Goal: Task Accomplishment & Management: Manage account settings

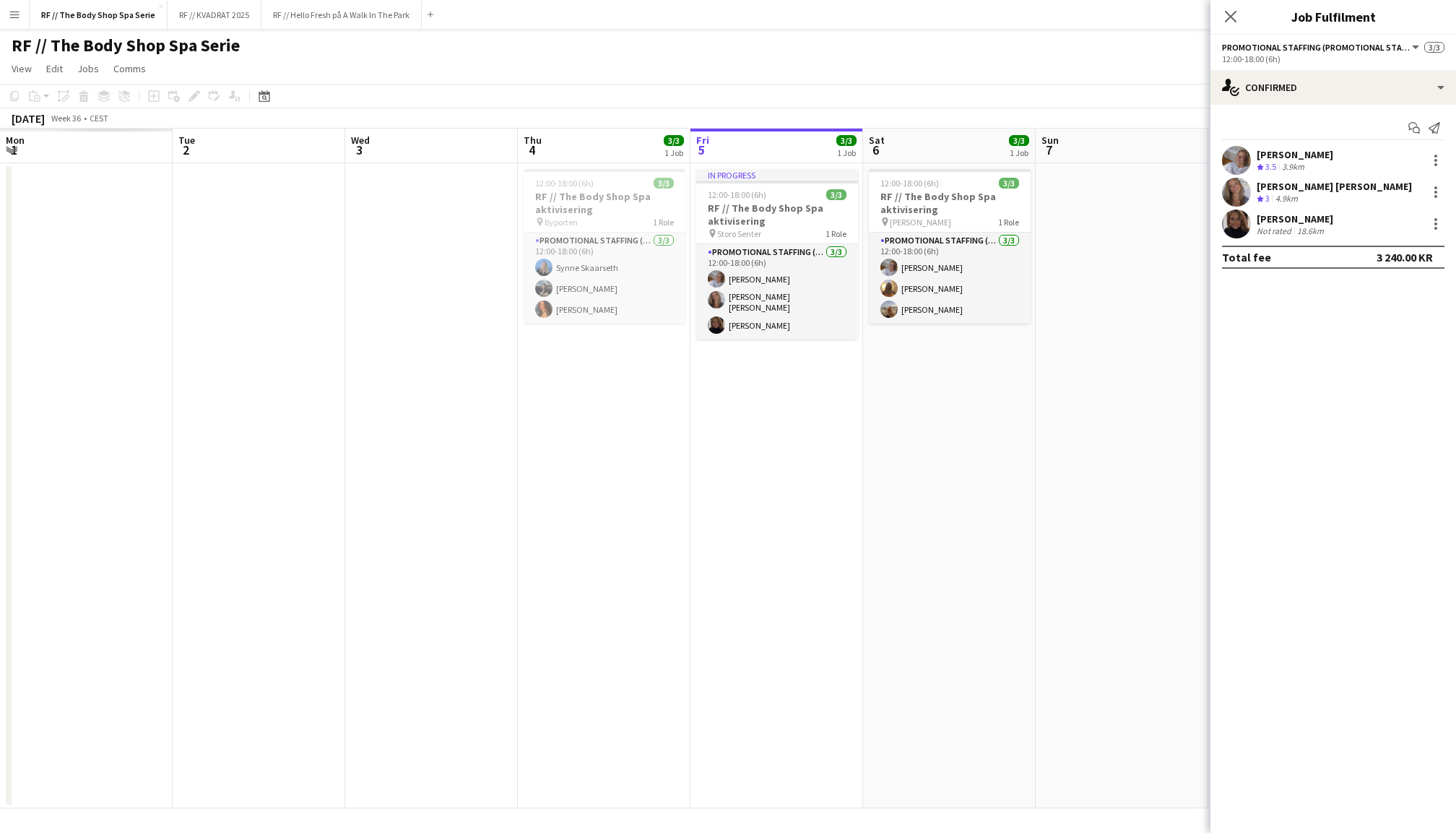
scroll to position [0, 344]
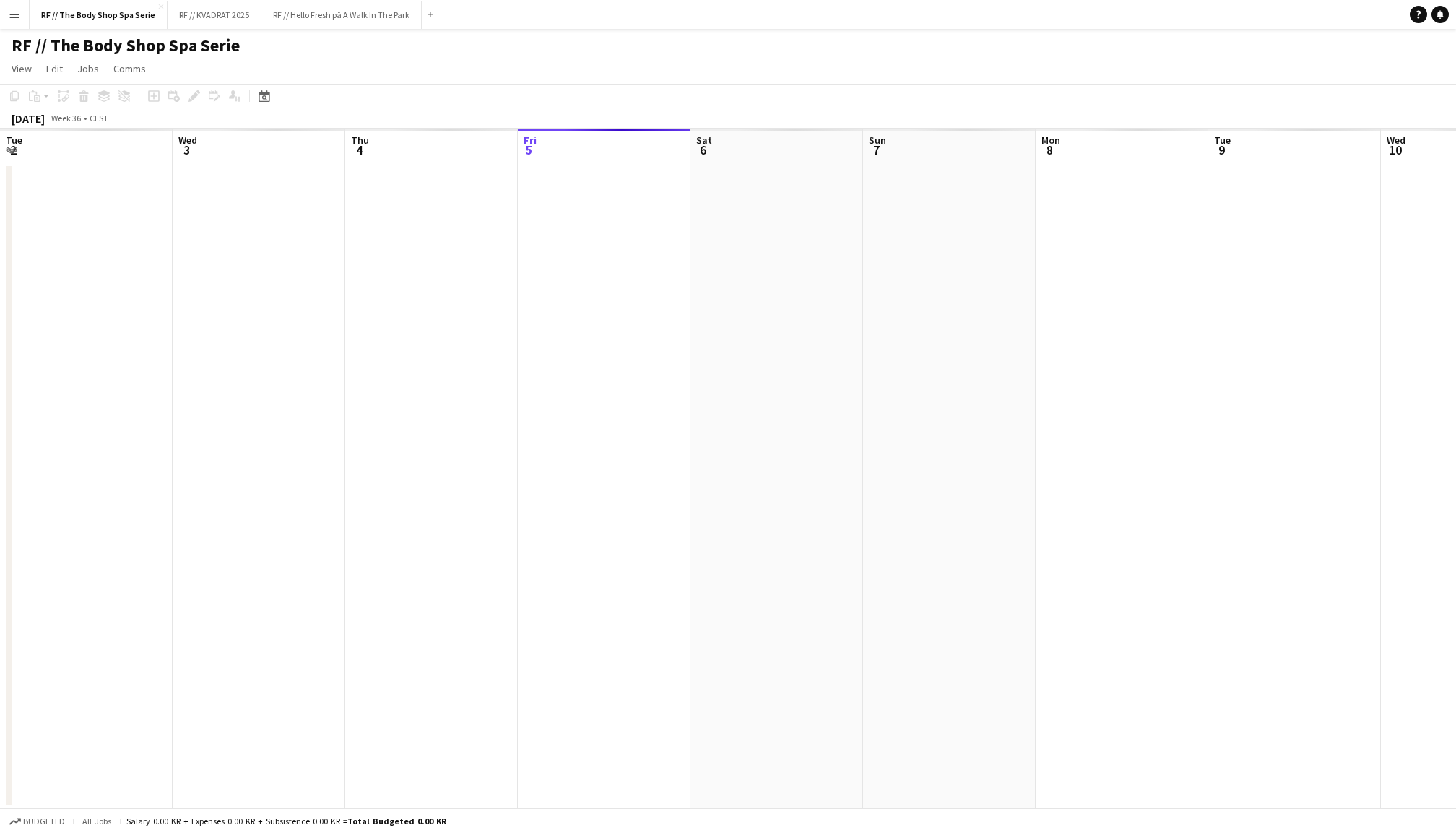
scroll to position [0, 344]
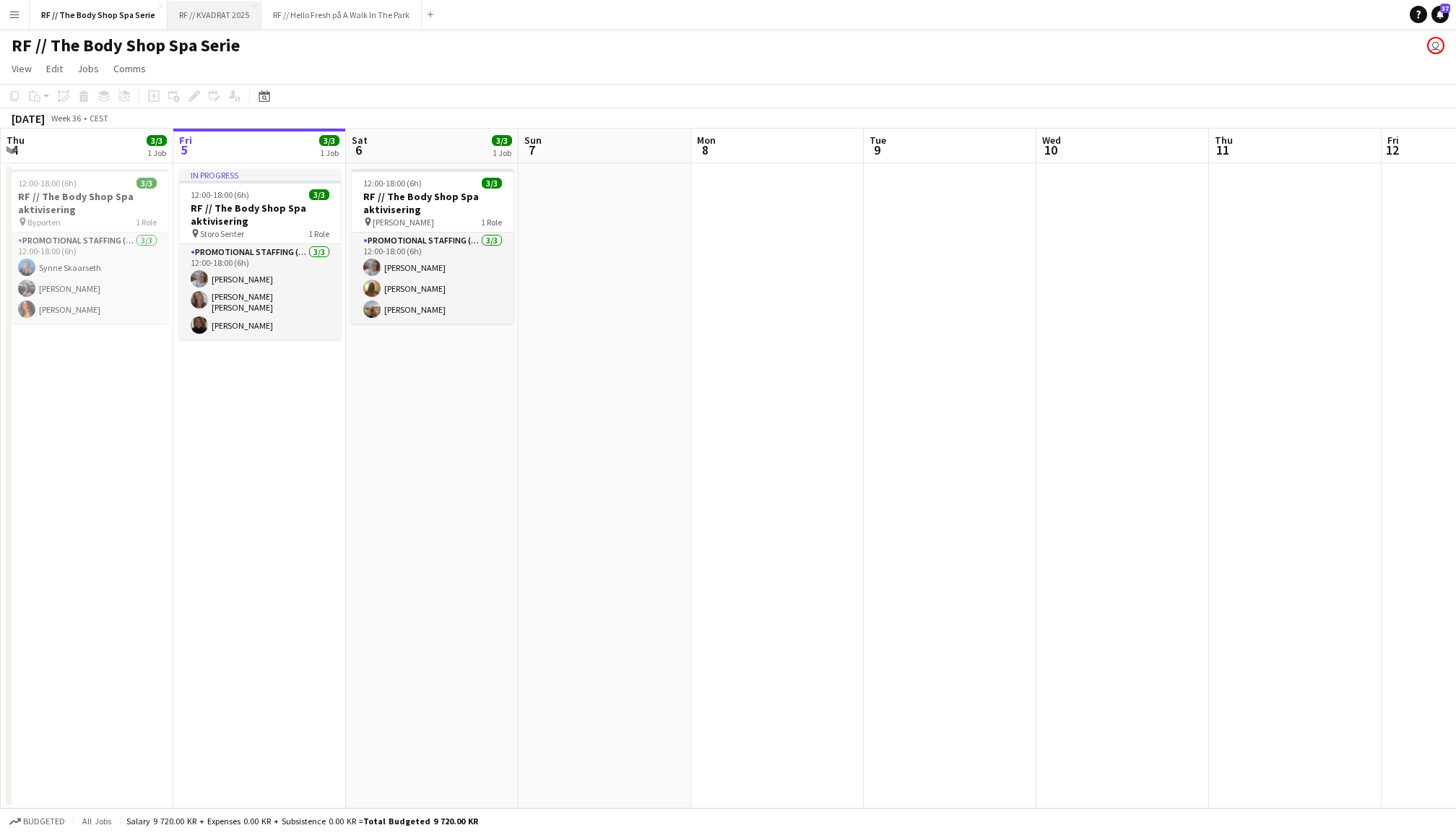
click at [215, 14] on button "RF // KVADRAT 2025 Close" at bounding box center [214, 15] width 94 height 29
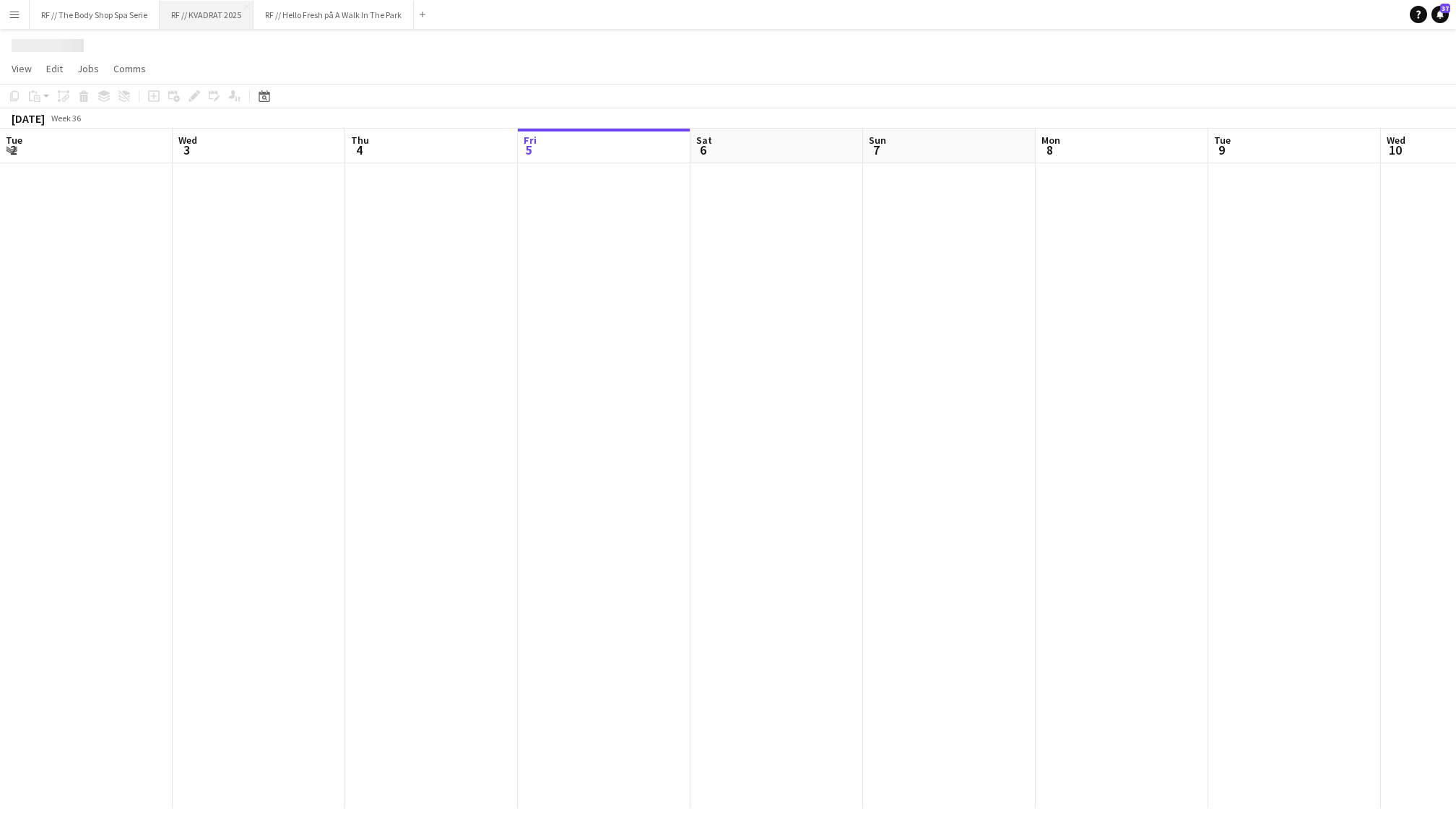
scroll to position [0, 344]
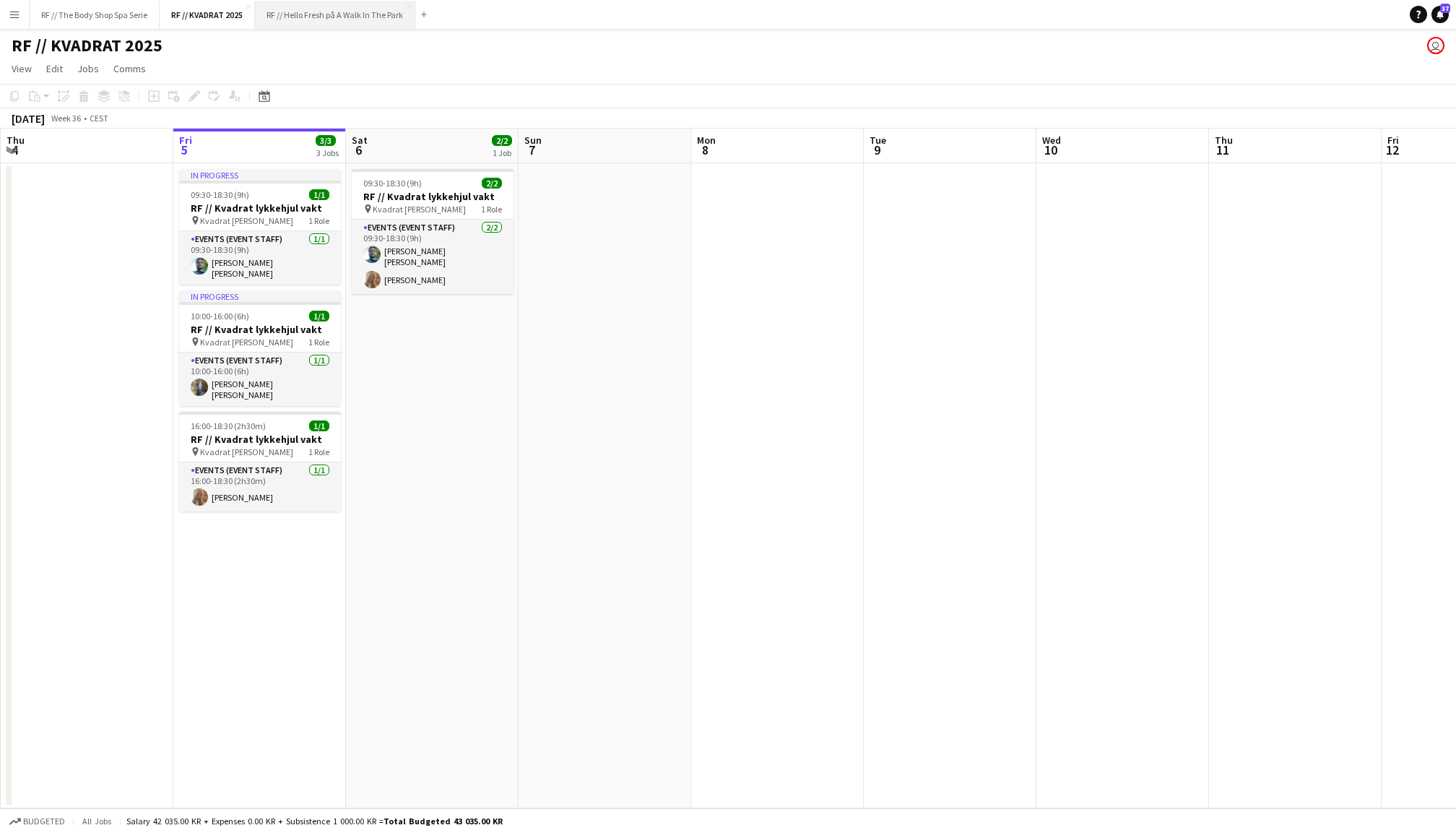
click at [344, 15] on button "RF // Hello Fresh på A Walk In The Park Close" at bounding box center [335, 15] width 161 height 29
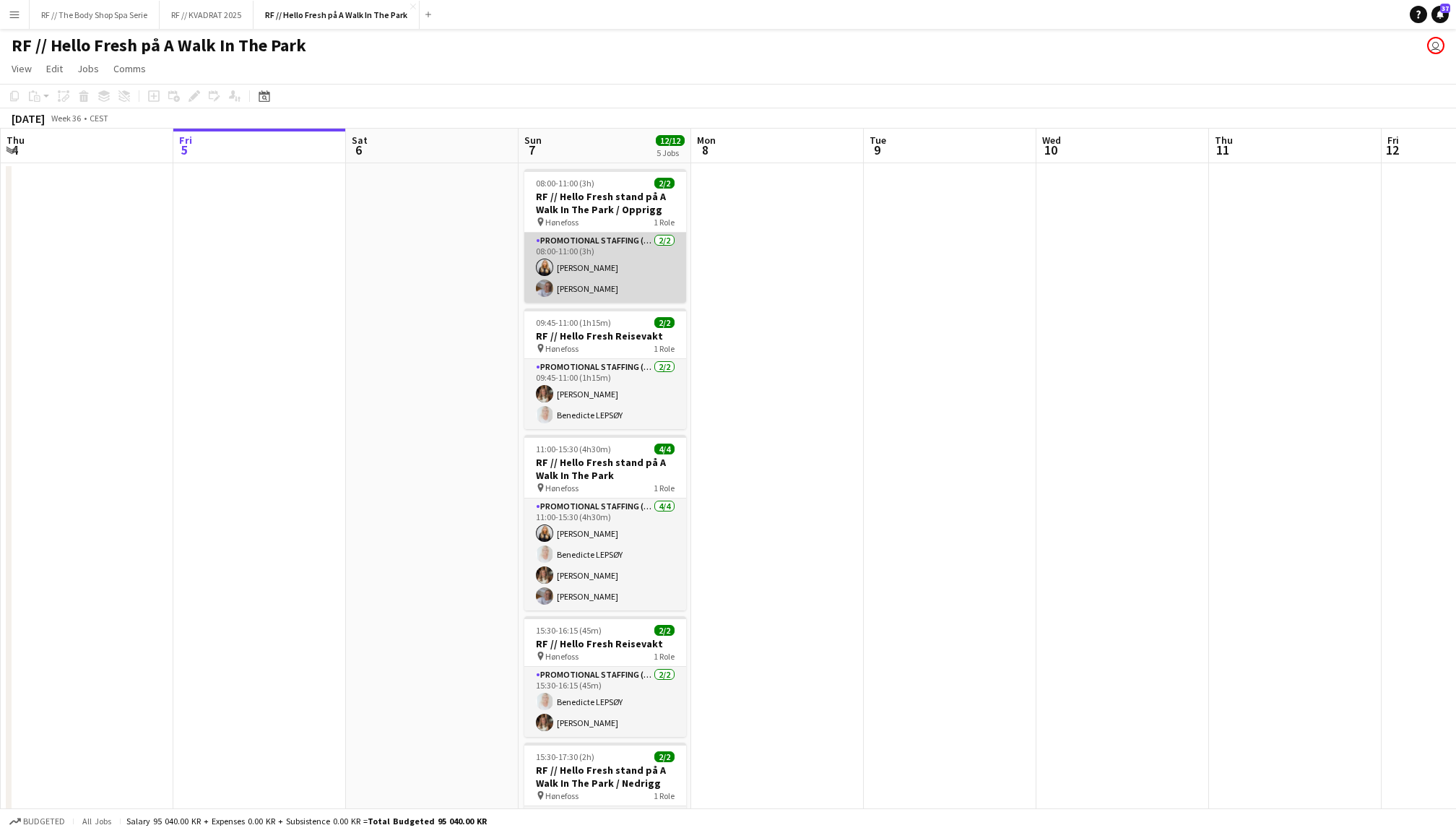
click at [604, 283] on app-card-role "Promotional Staffing (Promotional Staff) [DATE] 08:00-11:00 (3h) [PERSON_NAME] …" at bounding box center [605, 267] width 162 height 70
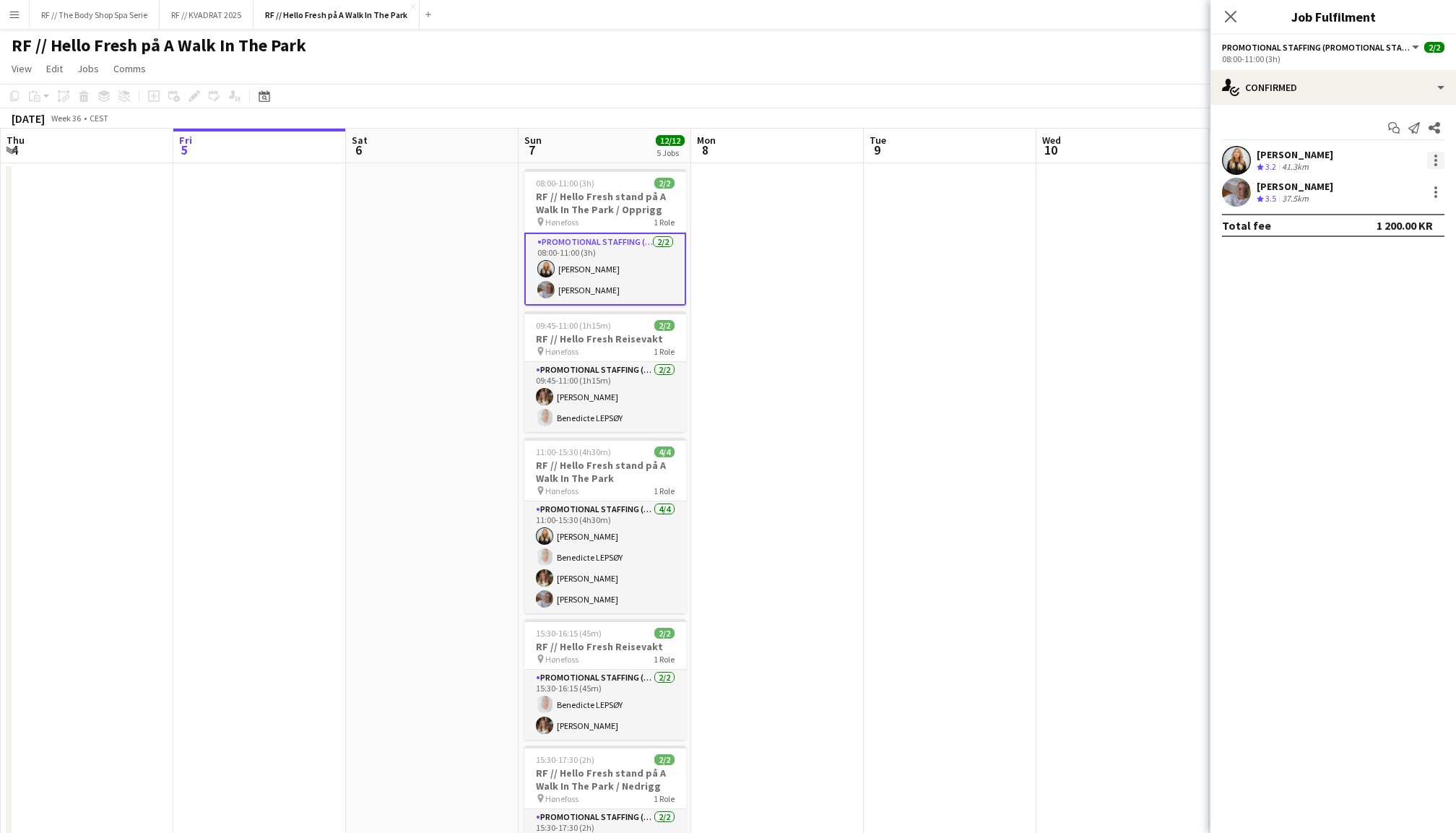
click at [1433, 162] on div at bounding box center [1436, 160] width 17 height 17
click at [1371, 317] on button "Remove" at bounding box center [1388, 325] width 113 height 35
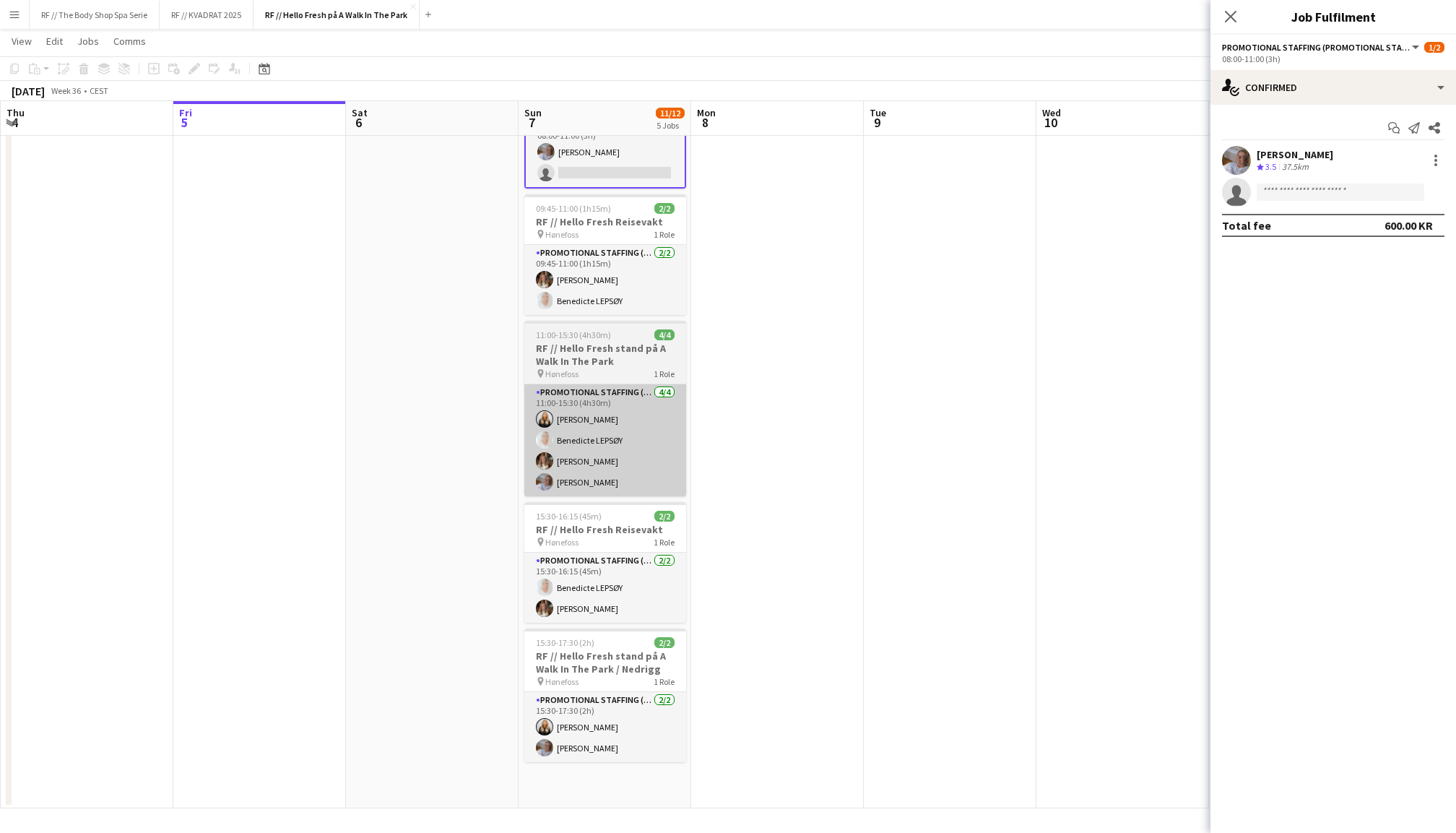
scroll to position [126, 0]
click at [611, 435] on app-card-role "Promotional Staffing (Promotional Staff) [DATE] 11:00-15:30 (4h30m) [PERSON_NAM…" at bounding box center [605, 441] width 162 height 112
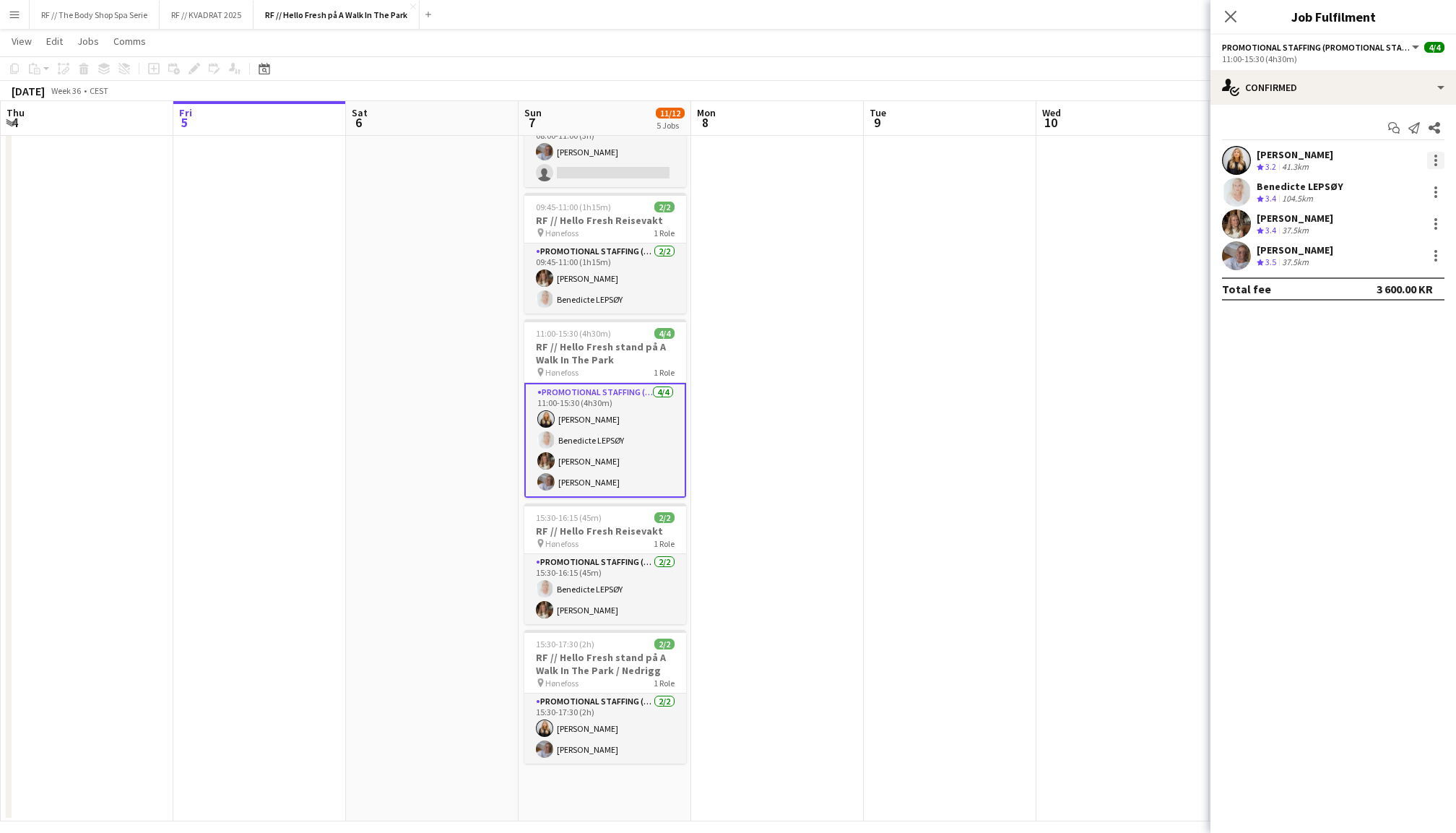
click at [1434, 159] on div at bounding box center [1436, 161] width 3 height 3
click at [1373, 320] on span "Remove" at bounding box center [1365, 325] width 44 height 12
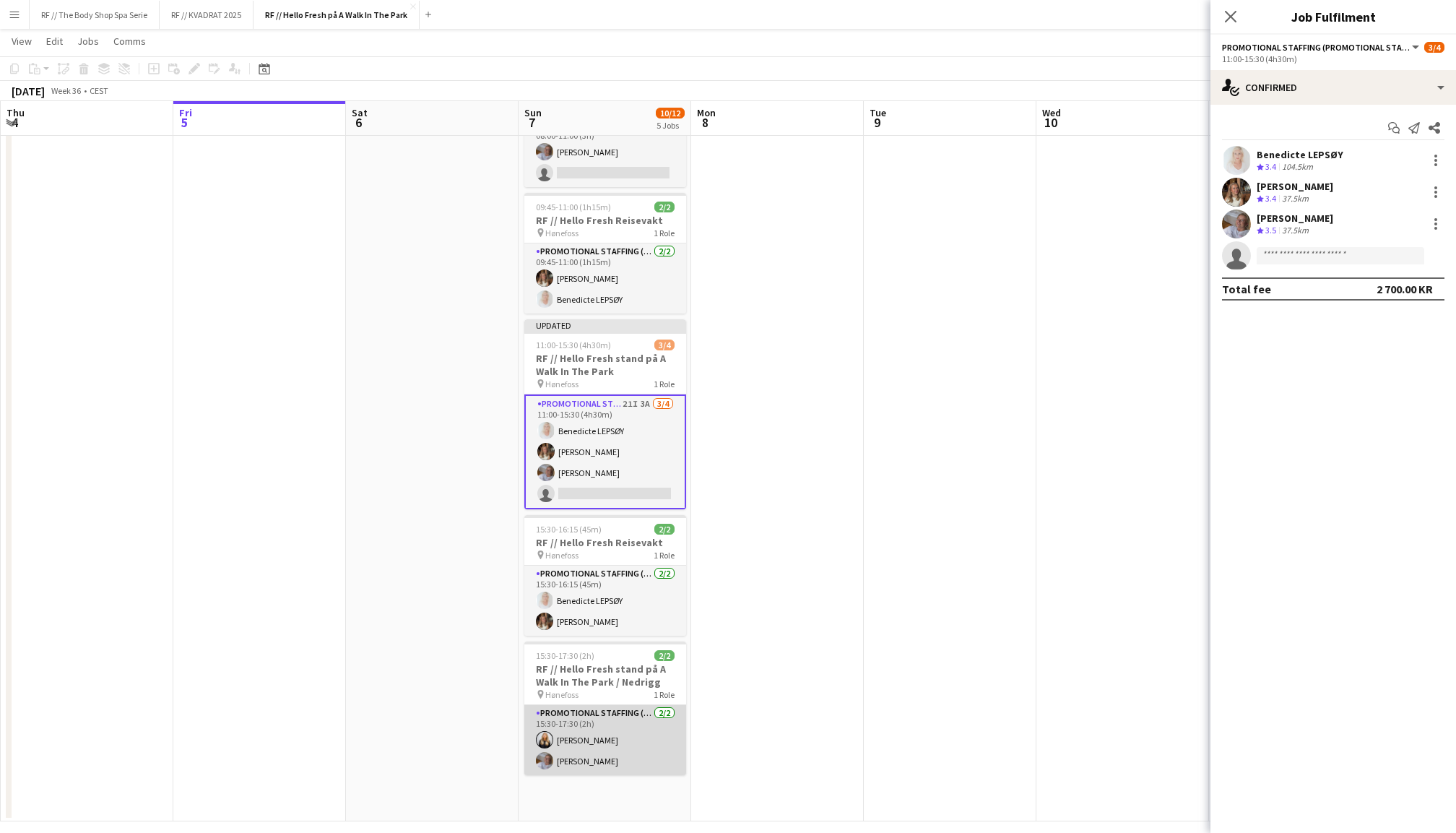
click at [617, 738] on app-card-role "Promotional Staffing (Promotional Staff) [DATE] 15:30-17:30 (2h) [PERSON_NAME] …" at bounding box center [605, 740] width 162 height 70
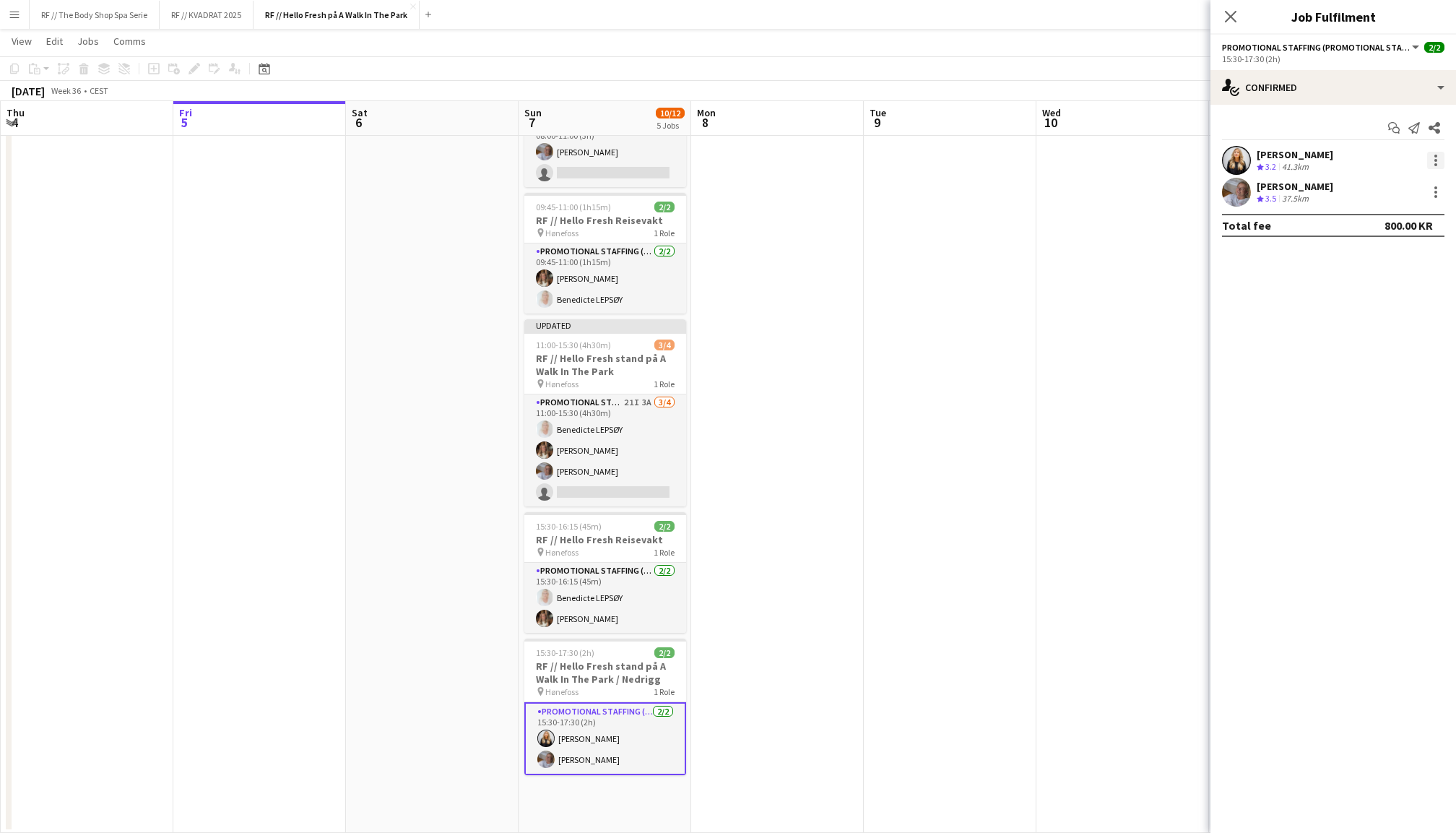
click at [1437, 161] on div at bounding box center [1436, 160] width 17 height 17
click at [1378, 322] on span "Remove" at bounding box center [1365, 325] width 44 height 12
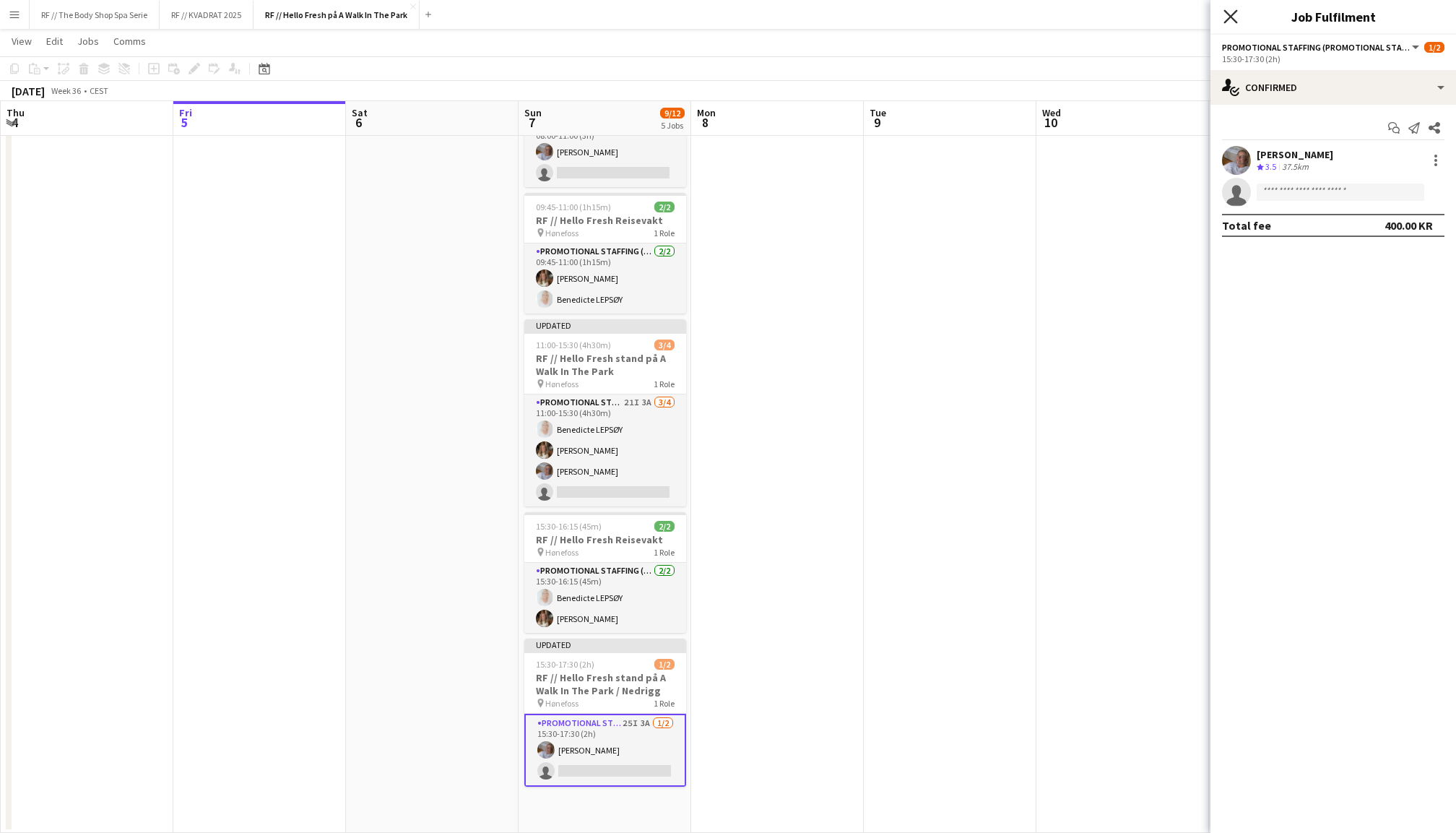
click at [1229, 14] on icon at bounding box center [1230, 17] width 14 height 14
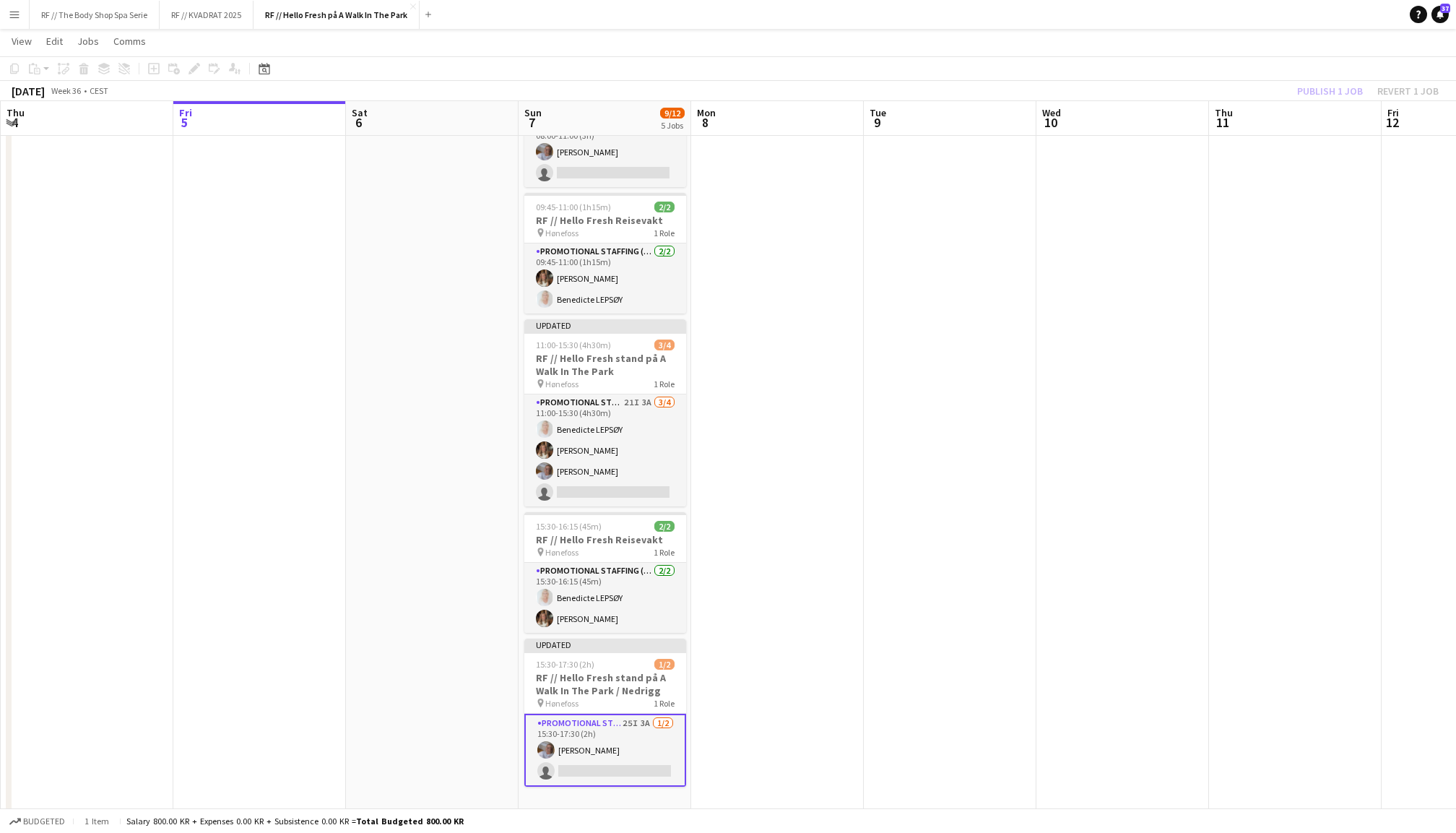
click at [1336, 89] on div "Publish 1 job Revert 1 job" at bounding box center [1367, 91] width 176 height 19
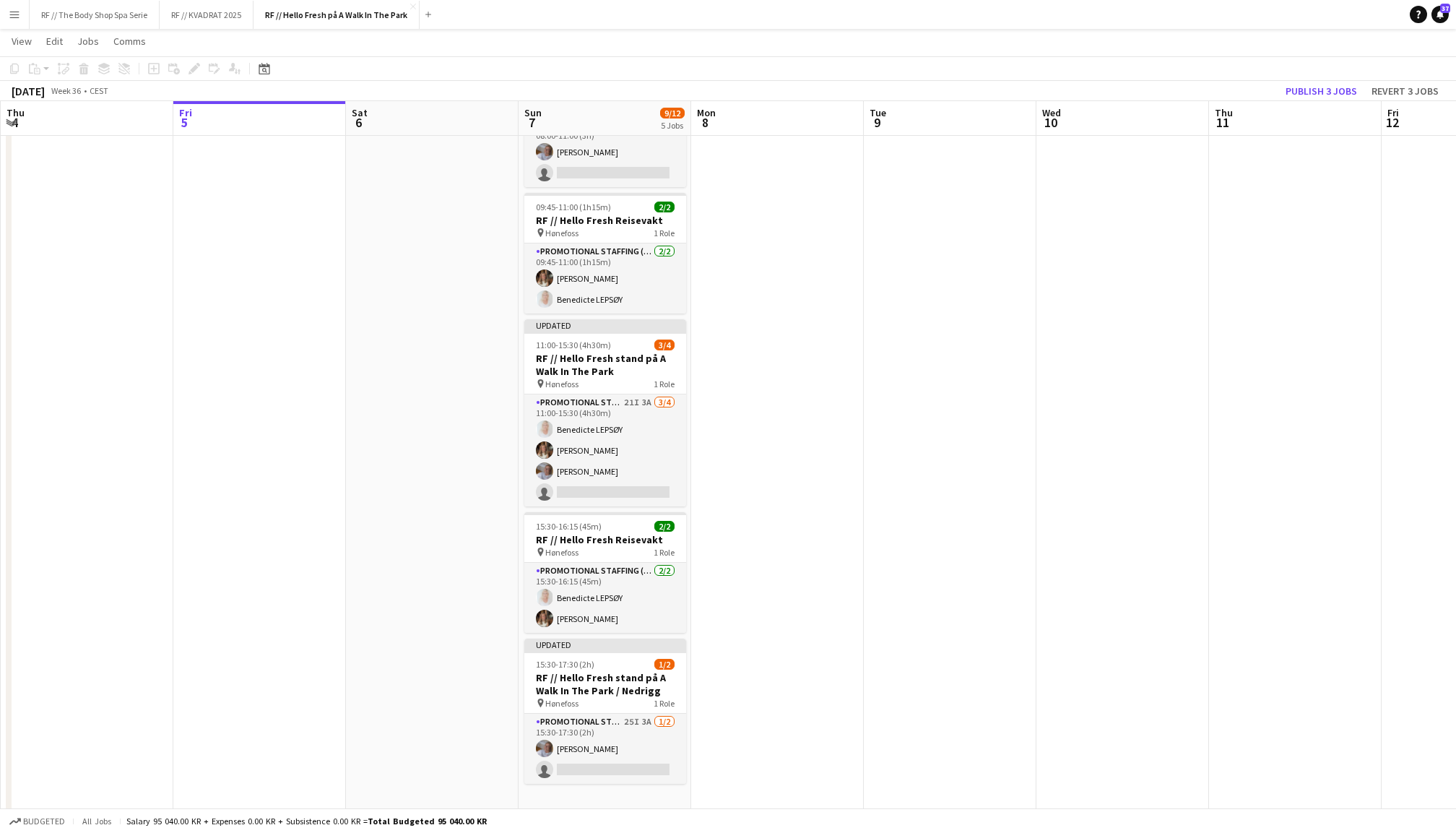
click at [1336, 89] on button "Publish 3 jobs" at bounding box center [1321, 91] width 83 height 19
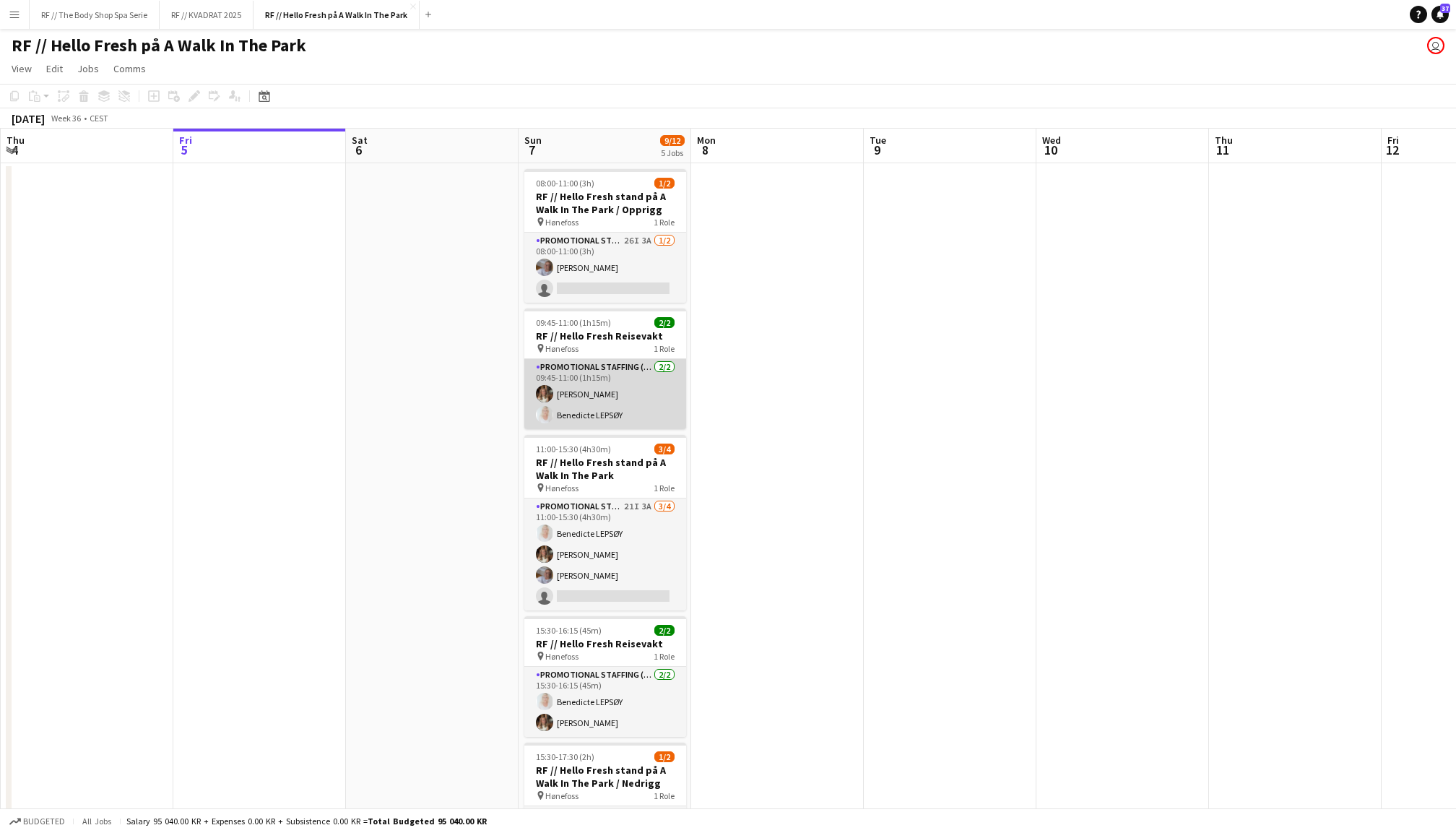
scroll to position [0, 0]
click at [611, 382] on app-card-role "Promotional Staffing (Promotional Staff) [DATE] 09:45-11:00 (1h15m) [PERSON_NAM…" at bounding box center [605, 394] width 162 height 70
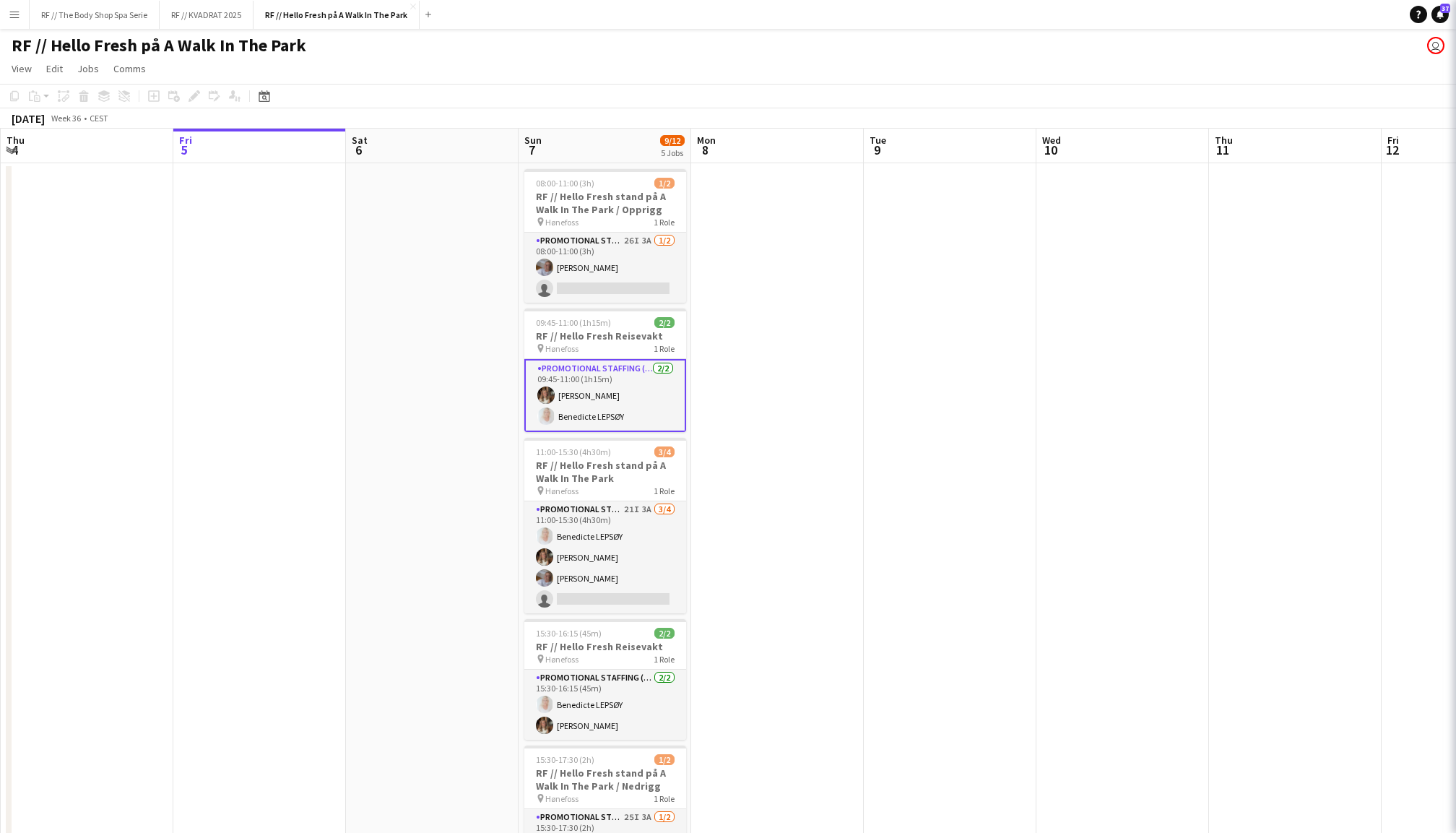
scroll to position [0, 344]
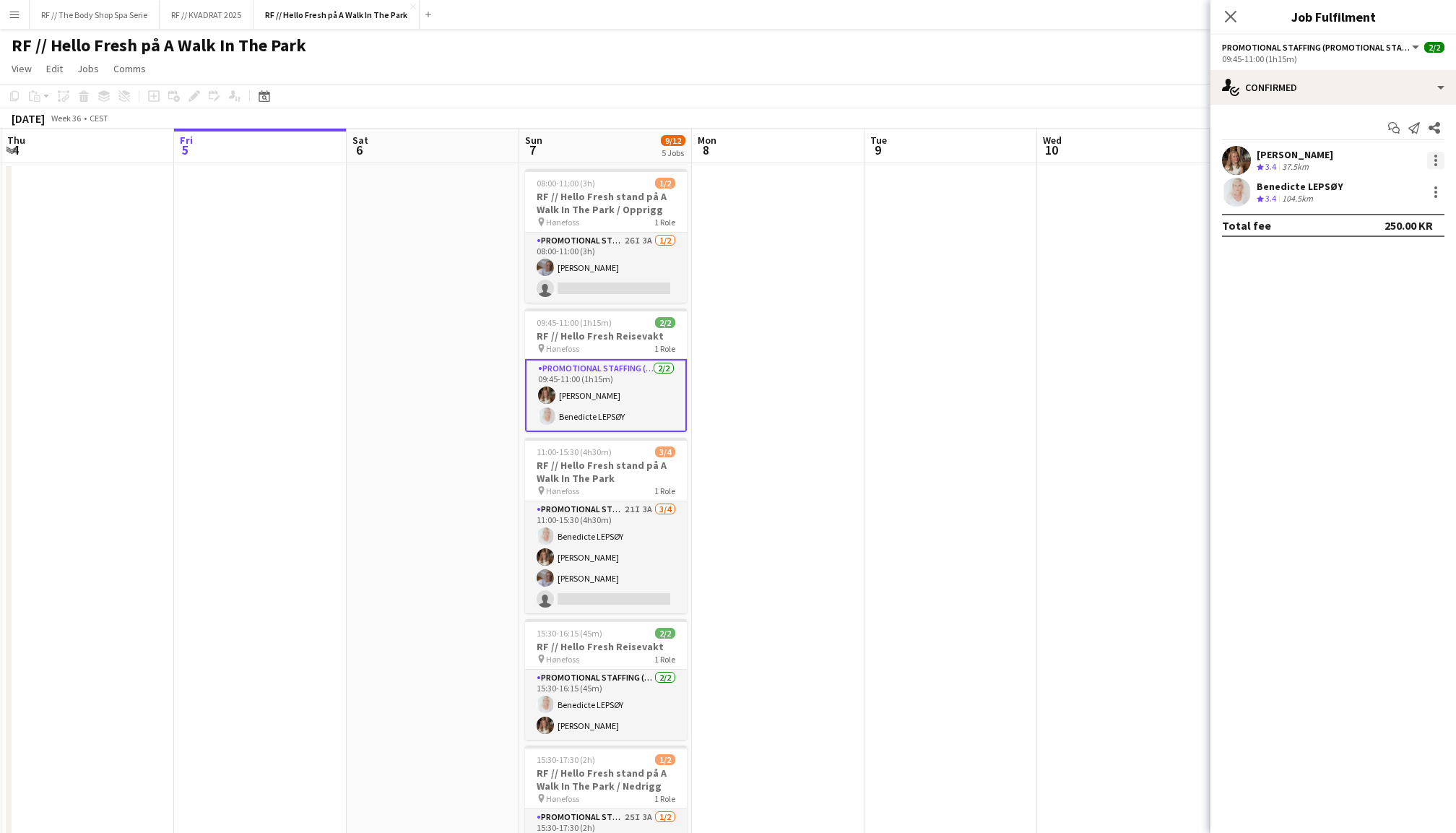
click at [1431, 158] on div at bounding box center [1436, 160] width 17 height 17
click at [1364, 322] on span "Remove" at bounding box center [1365, 325] width 44 height 12
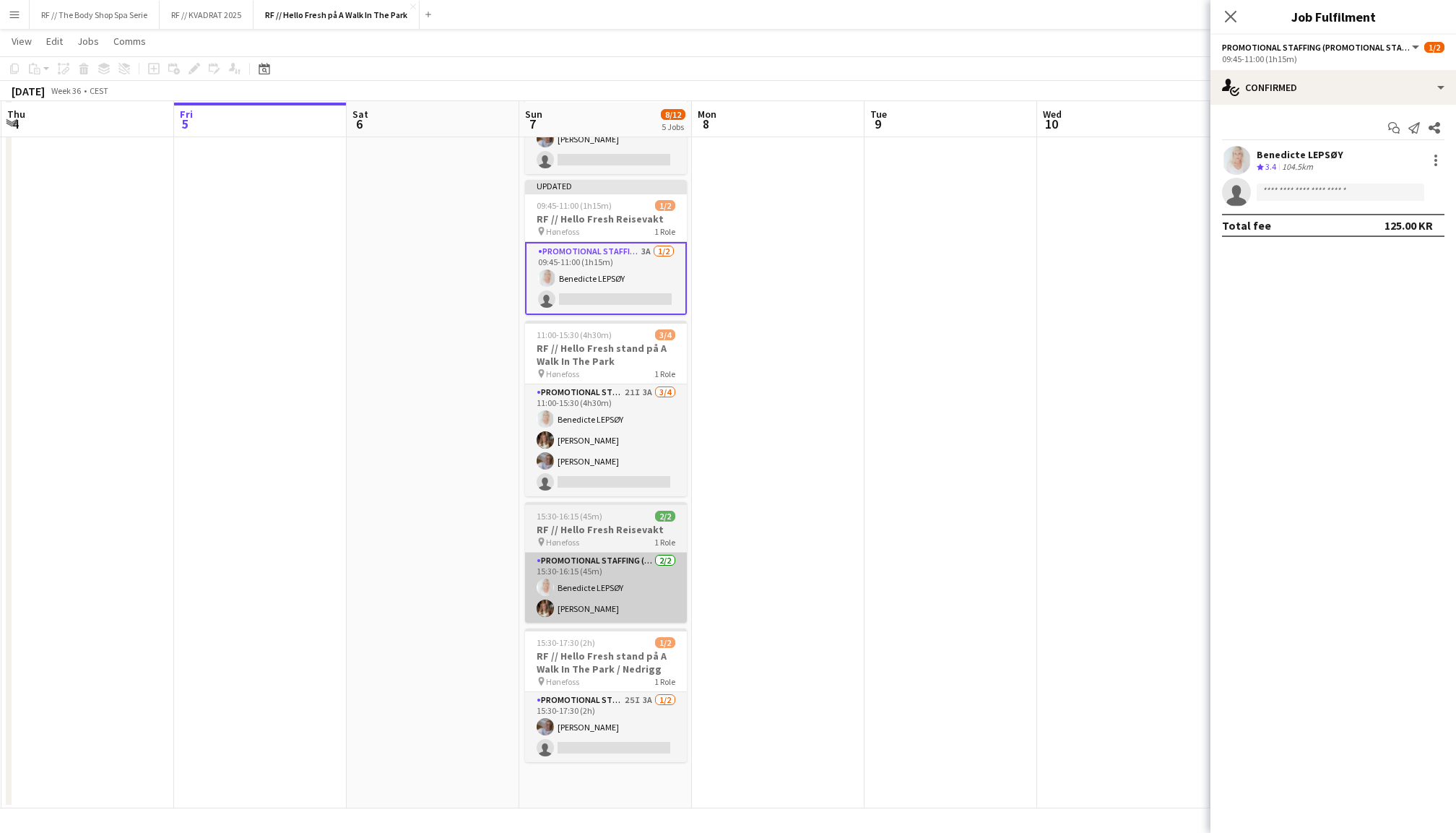
scroll to position [127, 0]
click at [619, 578] on app-card-role "Promotional Staffing (Promotional Staff) [DATE] 15:30-16:15 (45m) [PERSON_NAME]…" at bounding box center [606, 588] width 162 height 70
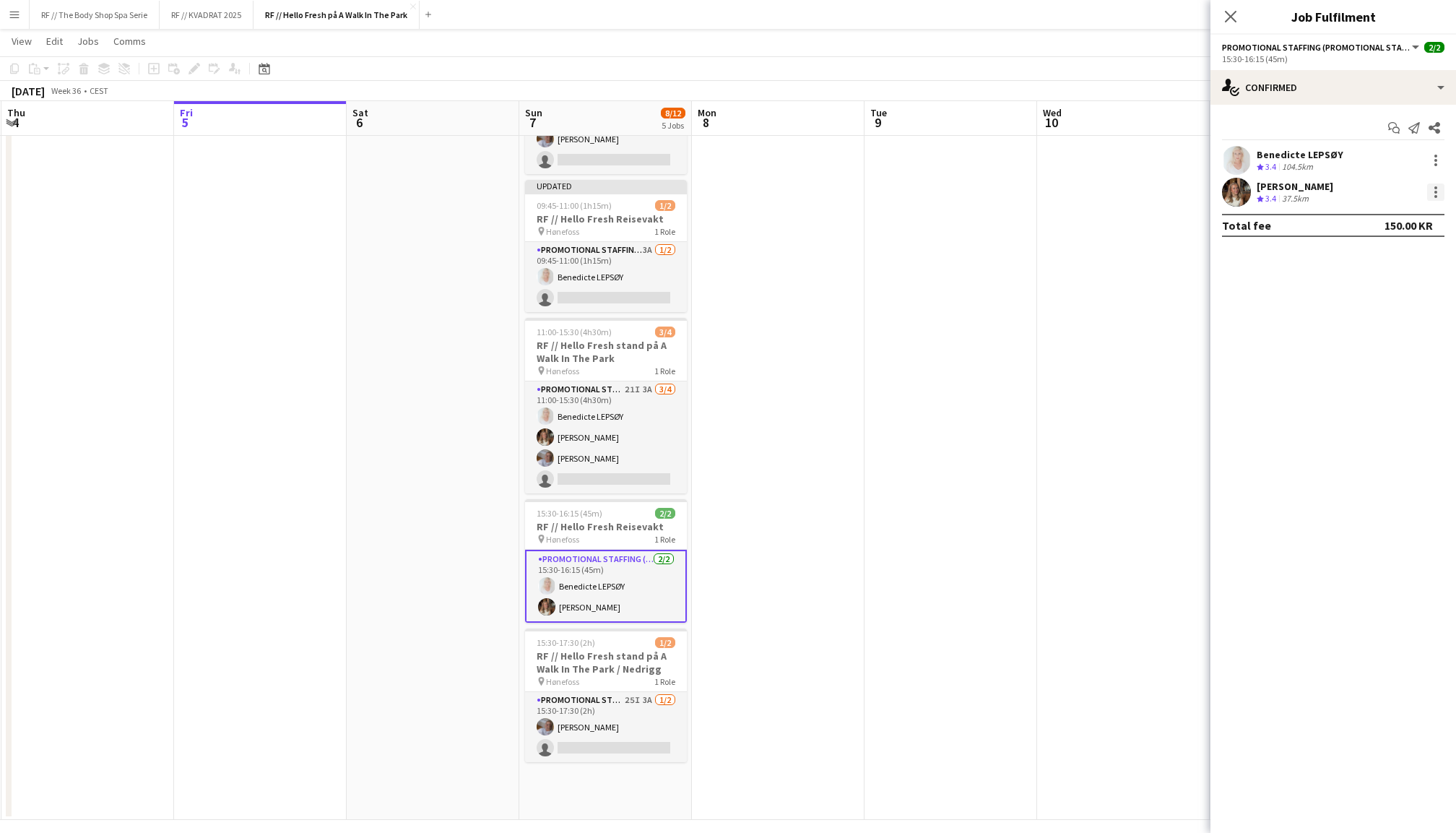
click at [1434, 191] on div at bounding box center [1436, 192] width 3 height 3
click at [1364, 350] on span "Remove" at bounding box center [1365, 356] width 44 height 12
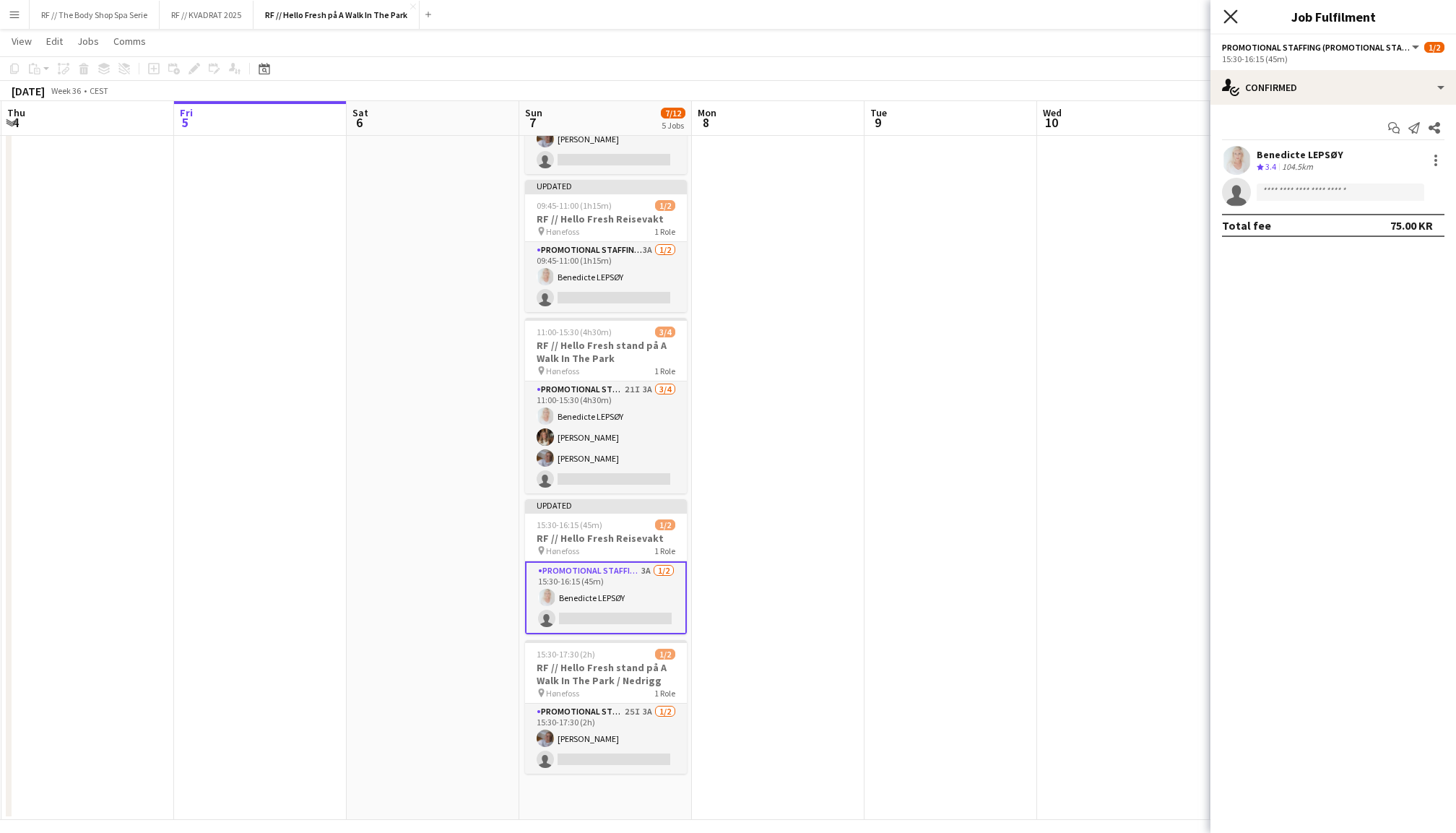
click at [1226, 12] on icon at bounding box center [1230, 17] width 14 height 14
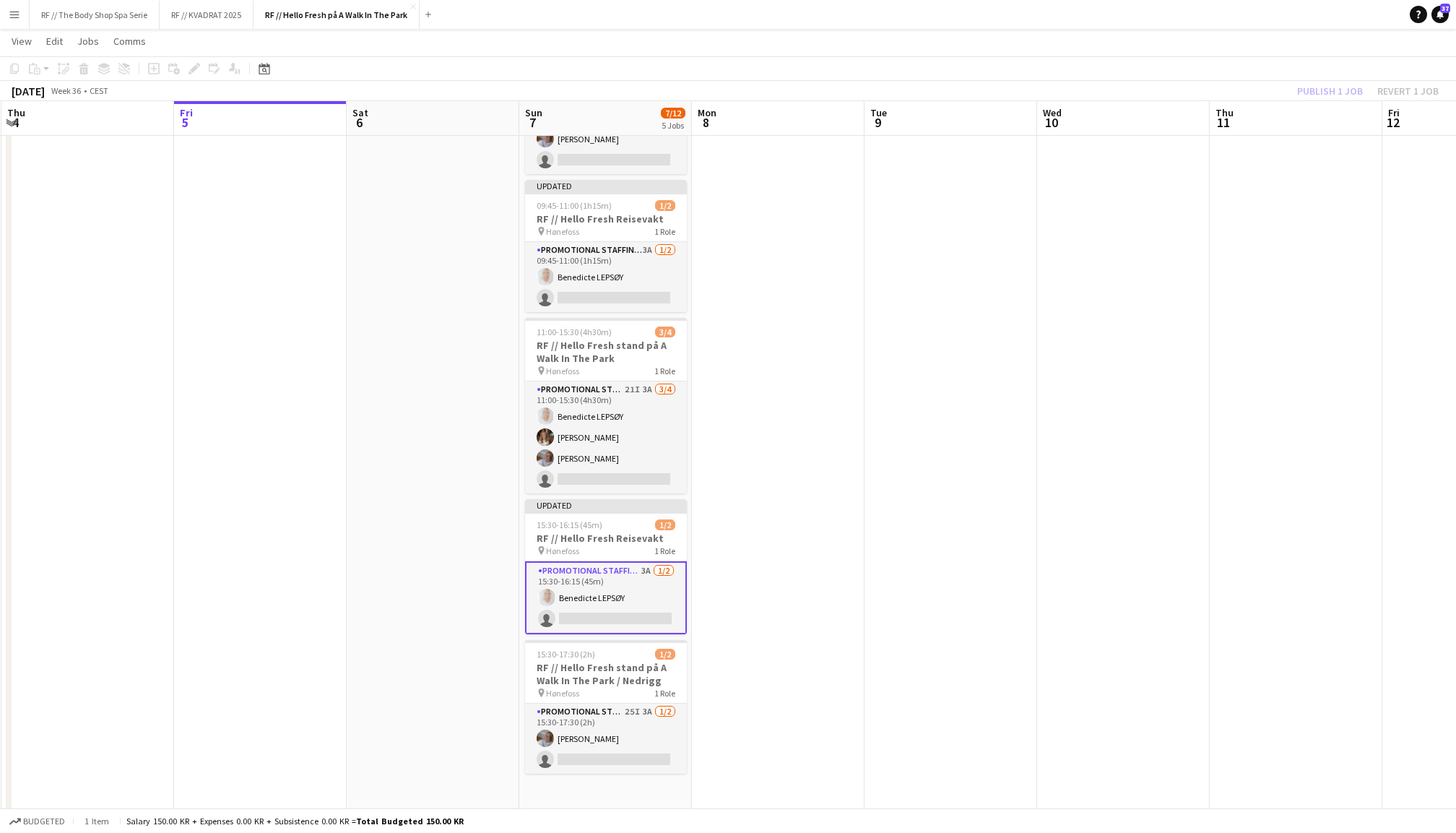
click at [1323, 92] on div "Publish 1 job Revert 1 job" at bounding box center [1367, 91] width 176 height 19
click at [1323, 92] on button "Publish 2 jobs" at bounding box center [1321, 91] width 83 height 19
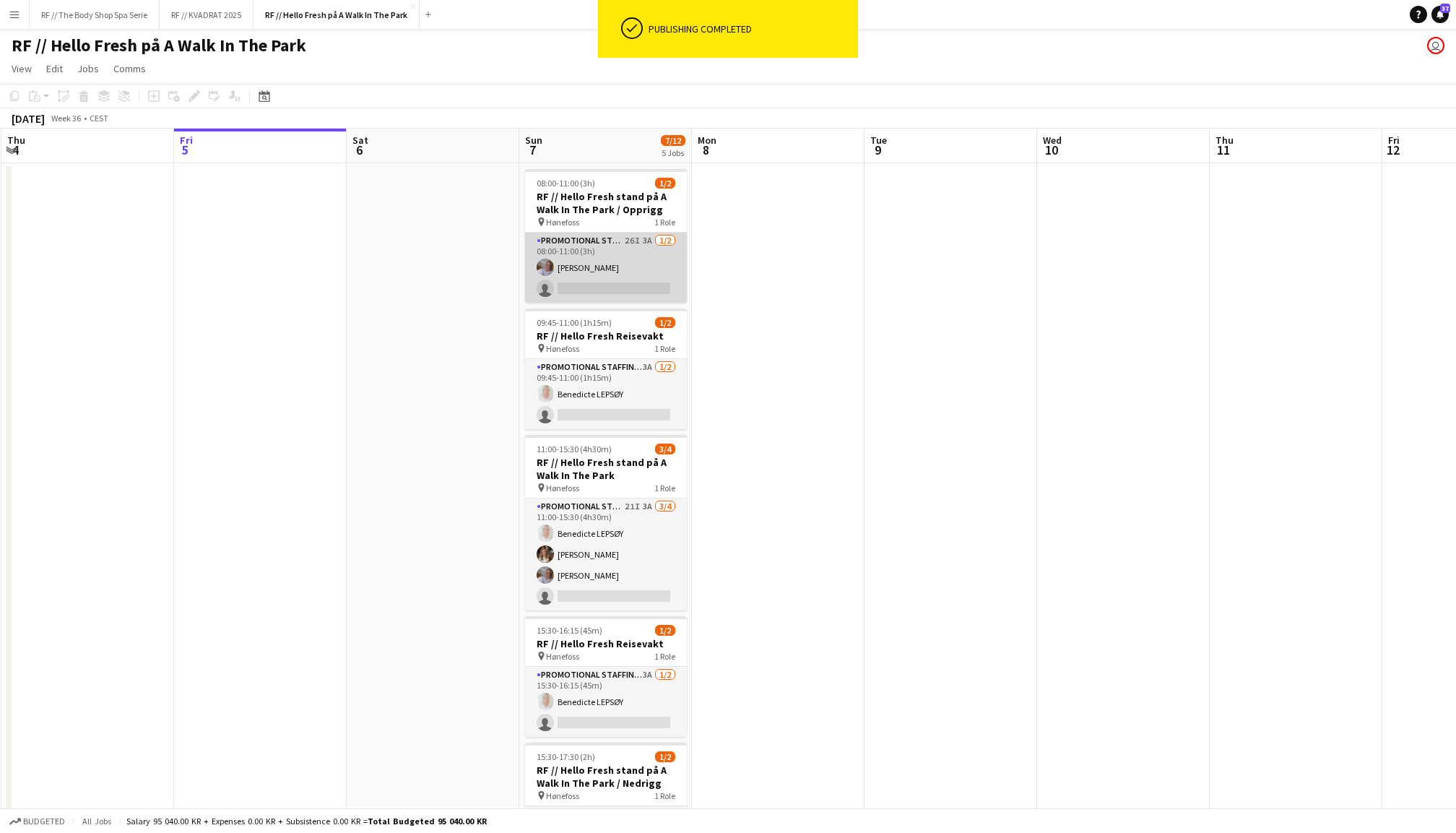
scroll to position [0, 0]
click at [611, 267] on app-card-role "Promotional Staffing (Promotional Staff) 26I 3A [DATE] 08:00-11:00 (3h) [PERSON…" at bounding box center [606, 267] width 162 height 70
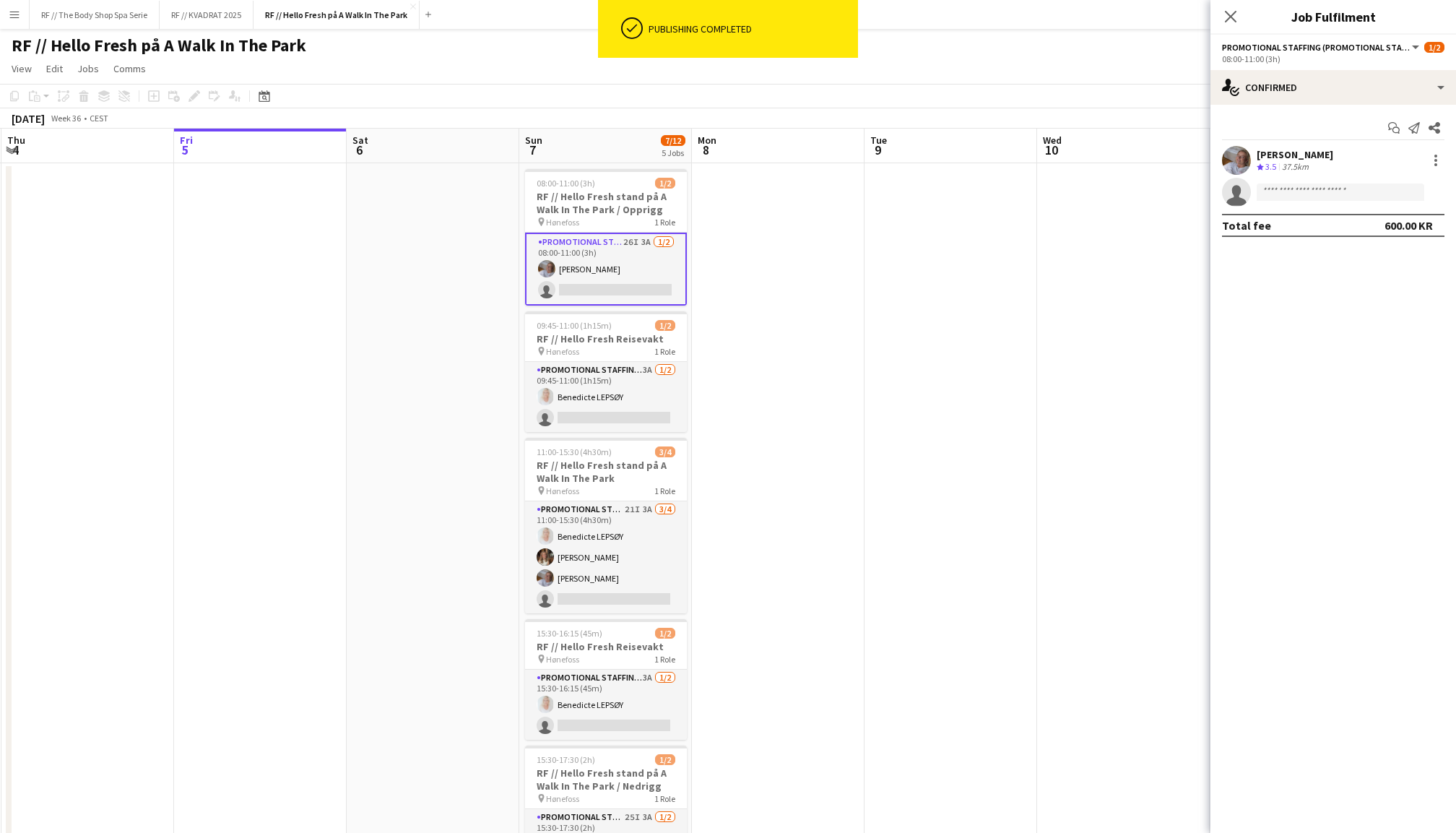
click at [1337, 205] on app-invite-slot "single-neutral-actions" at bounding box center [1333, 192] width 245 height 29
click at [1337, 191] on input at bounding box center [1340, 192] width 167 height 17
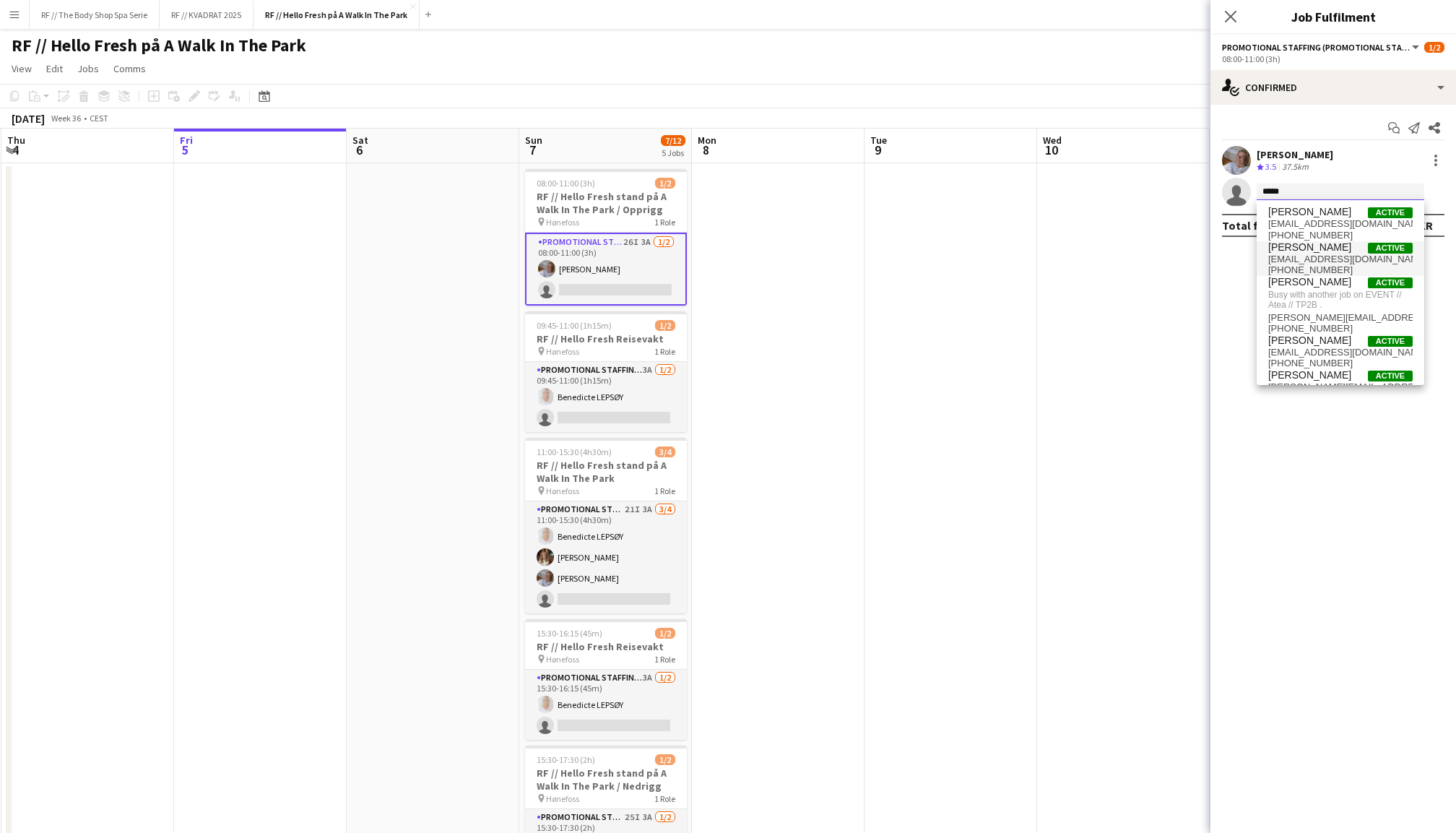
type input "*****"
click at [1328, 263] on span "[EMAIL_ADDRESS][DOMAIN_NAME]" at bounding box center [1340, 259] width 145 height 11
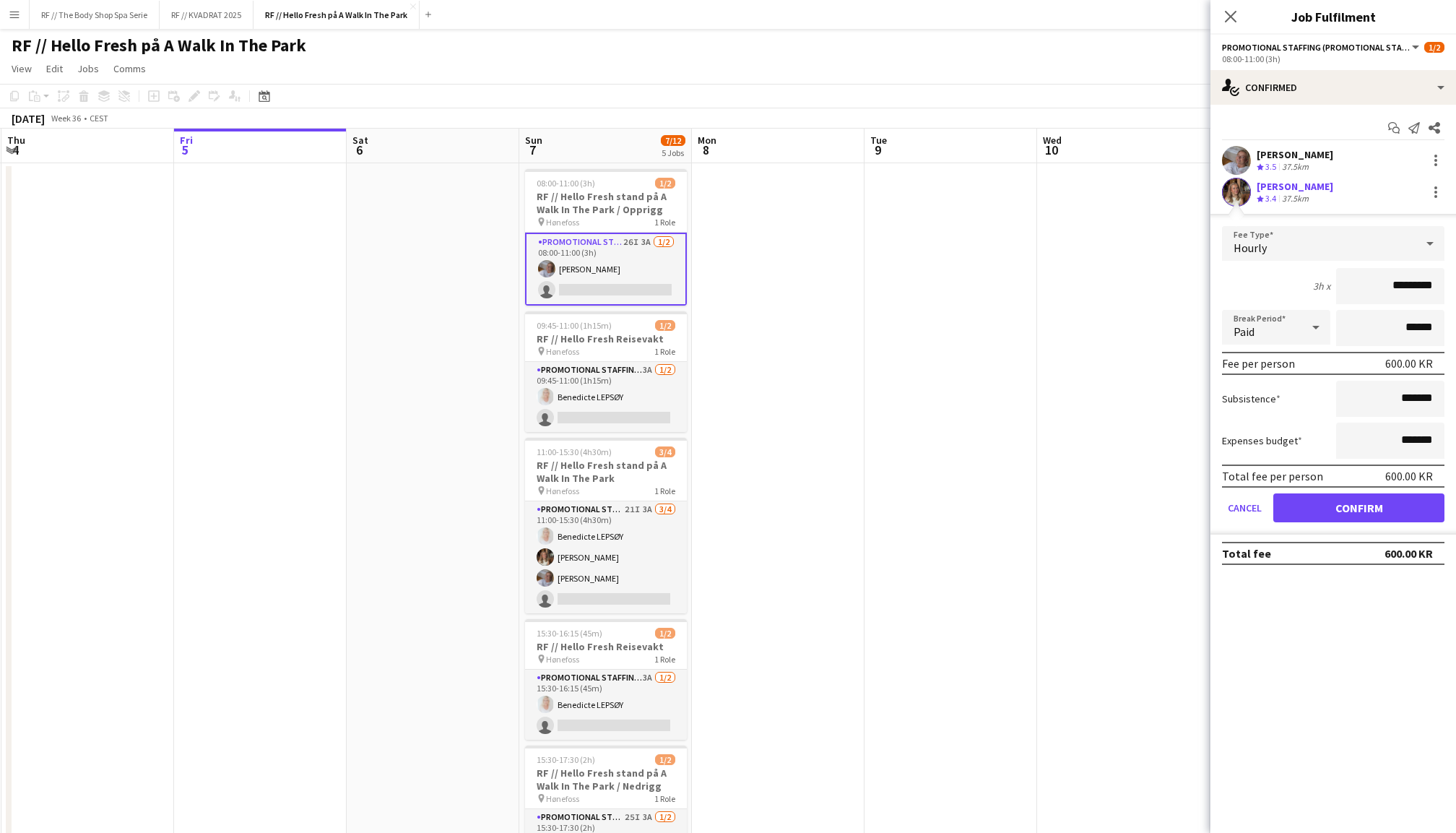
click at [1375, 501] on button "Confirm" at bounding box center [1359, 508] width 171 height 29
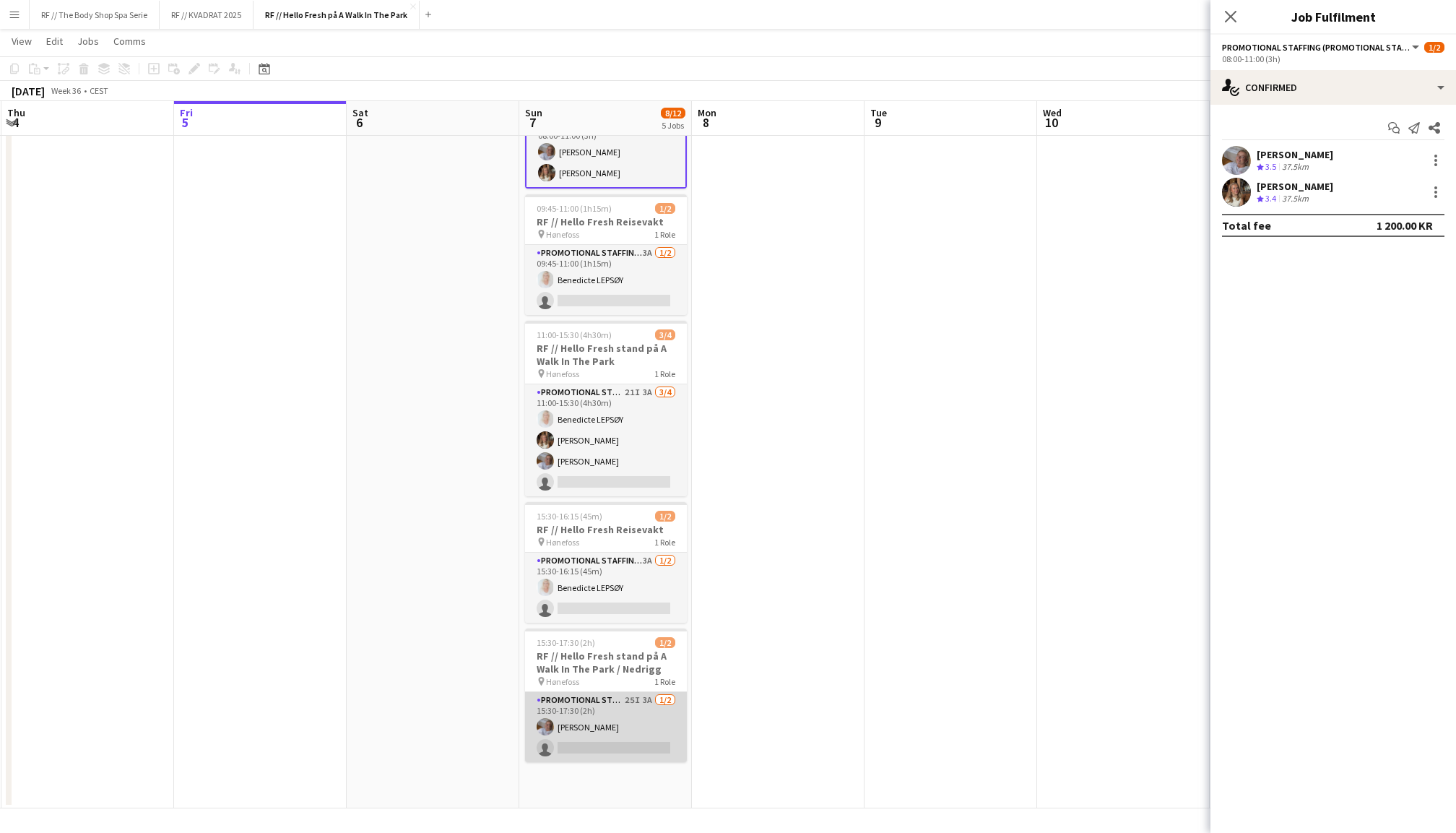
scroll to position [126, 0]
click at [608, 715] on app-card-role "Promotional Staffing (Promotional Staff) 25I 3A [DATE] 15:30-17:30 (2h) [PERSON…" at bounding box center [606, 728] width 162 height 70
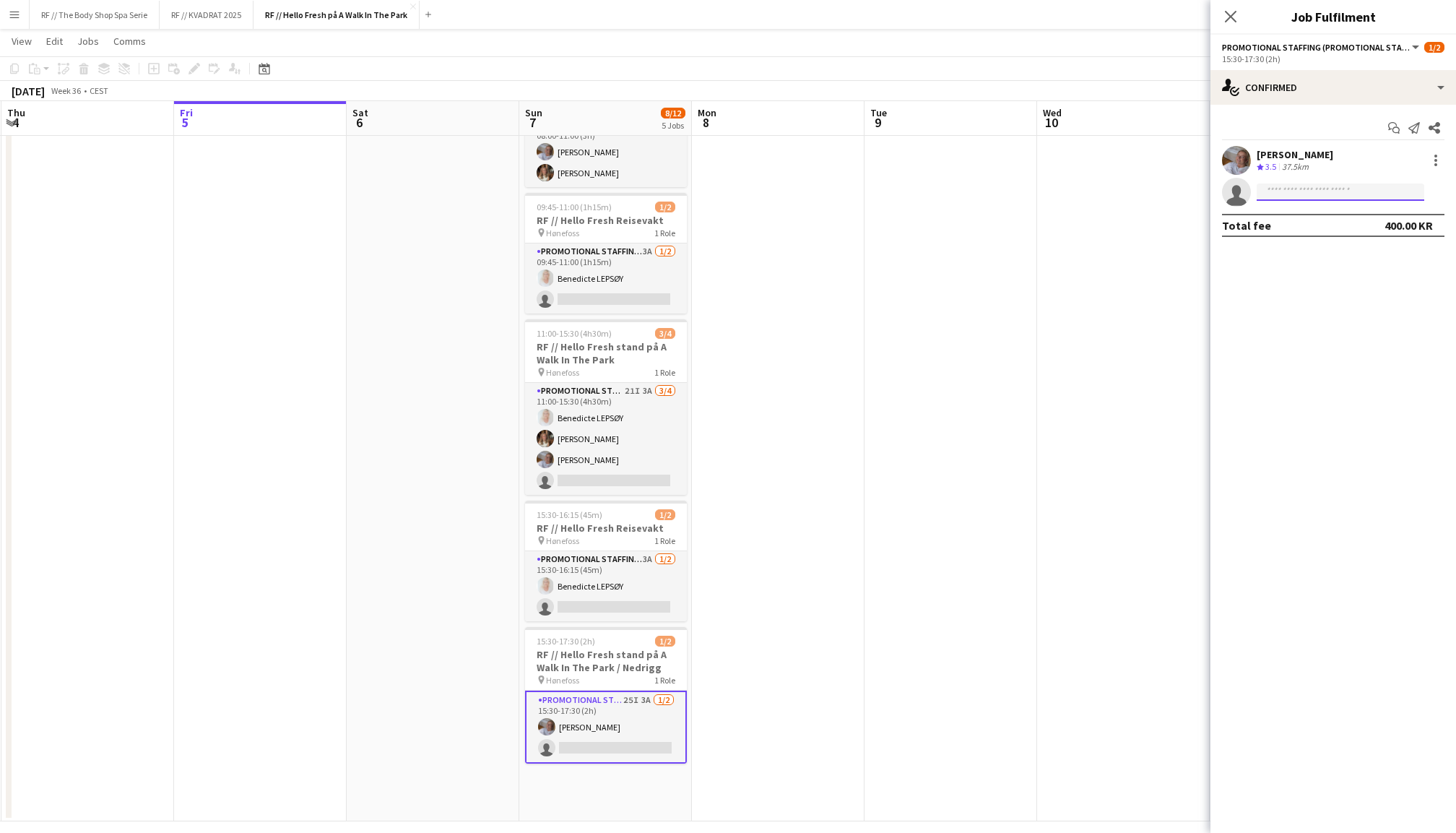
click at [1315, 193] on input at bounding box center [1340, 192] width 167 height 17
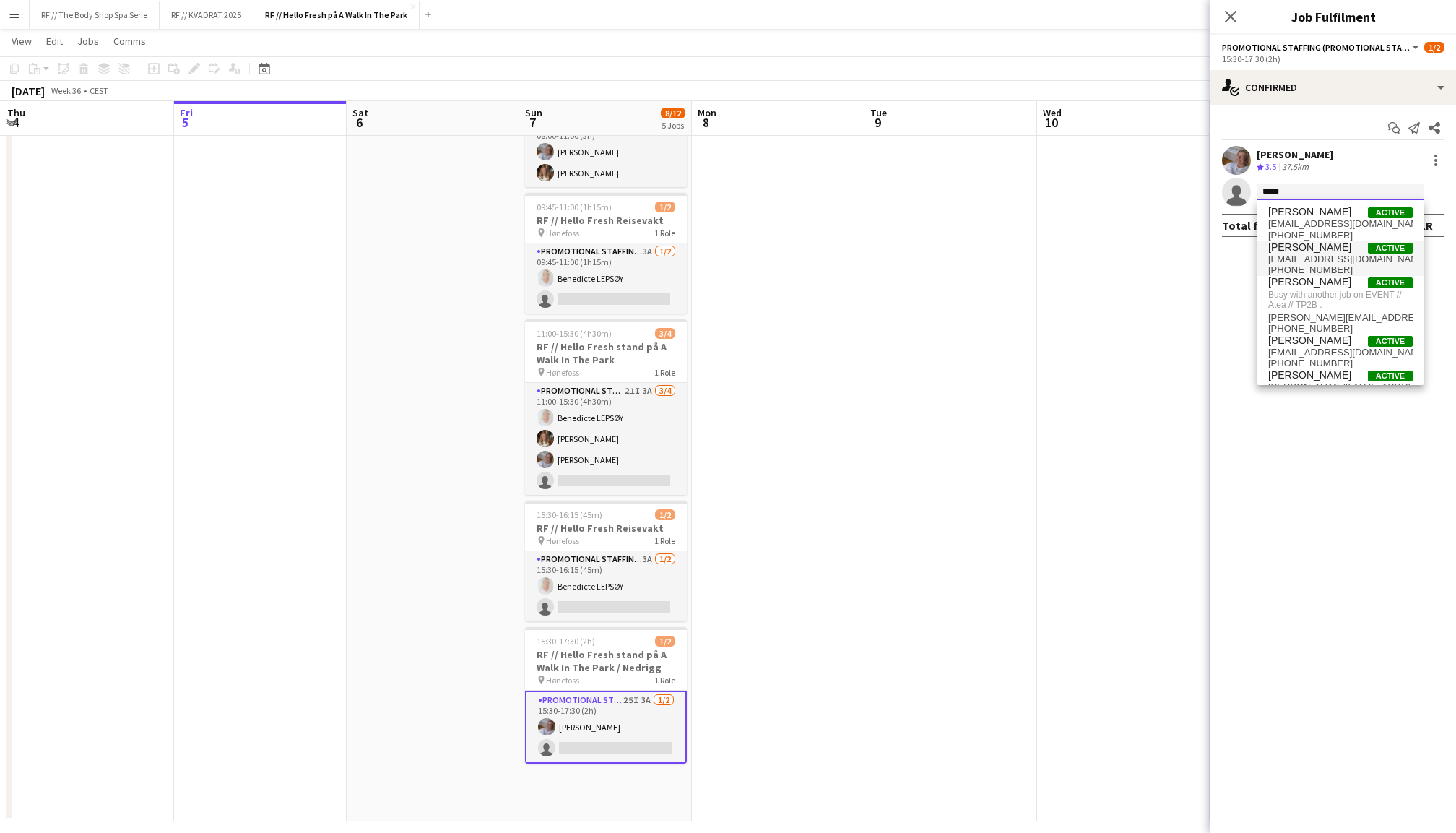
type input "*****"
click at [1301, 252] on span "[PERSON_NAME]" at bounding box center [1310, 248] width 83 height 12
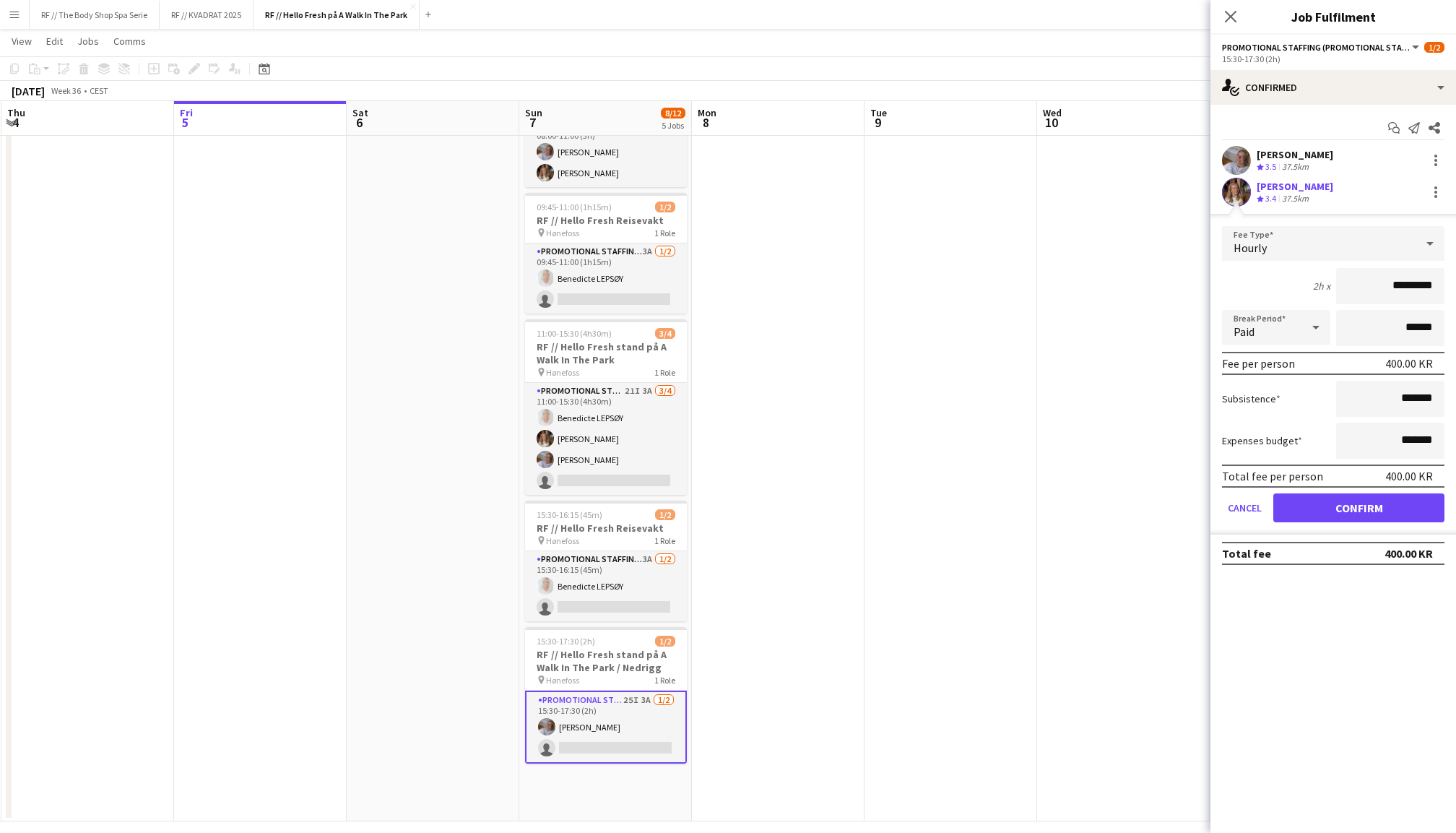
click at [1340, 496] on button "Confirm" at bounding box center [1359, 508] width 171 height 29
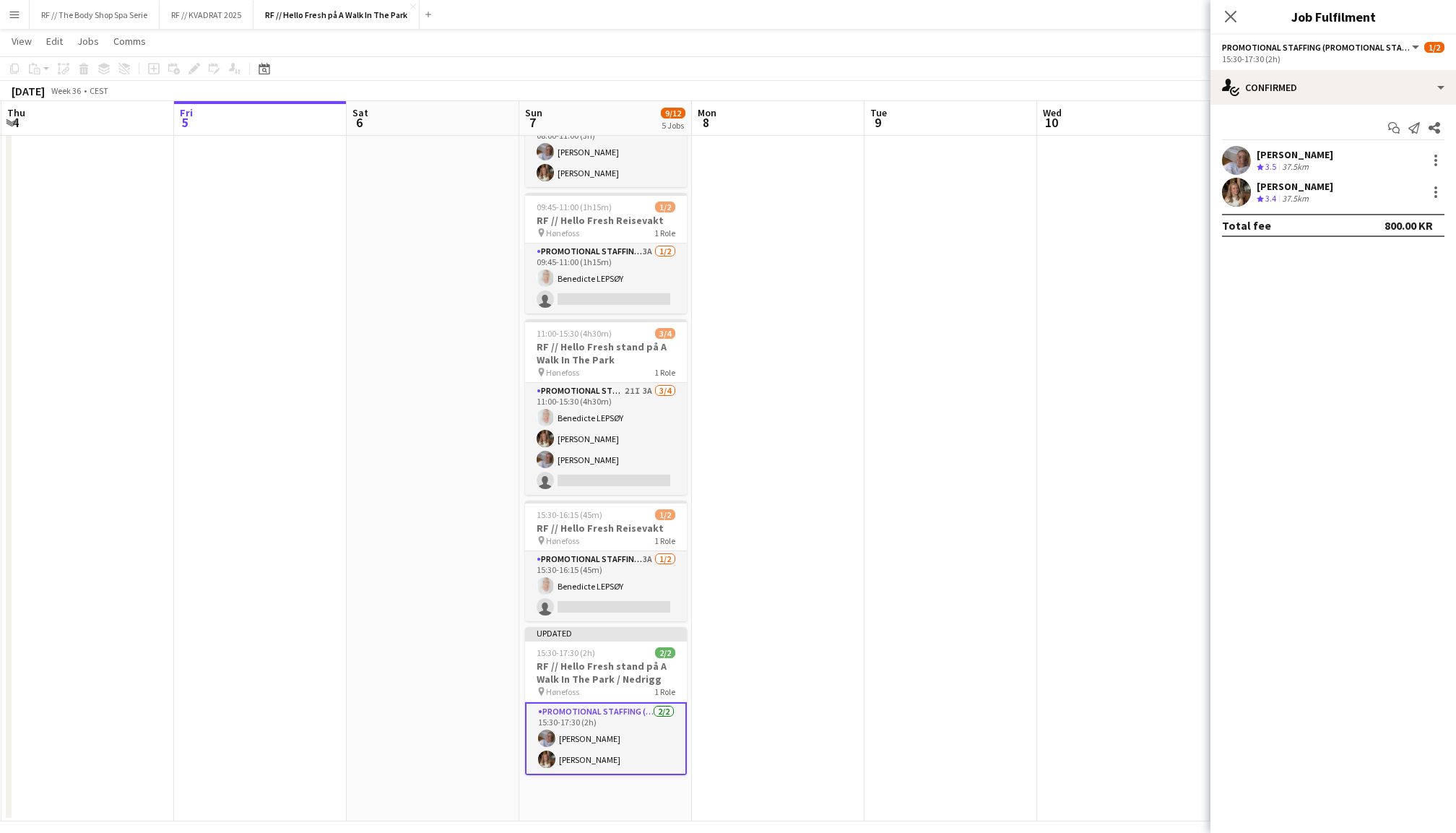
click at [1234, 5] on div "Close pop-in" at bounding box center [1231, 17] width 41 height 33
click at [1229, 14] on icon "Close pop-in" at bounding box center [1230, 17] width 14 height 14
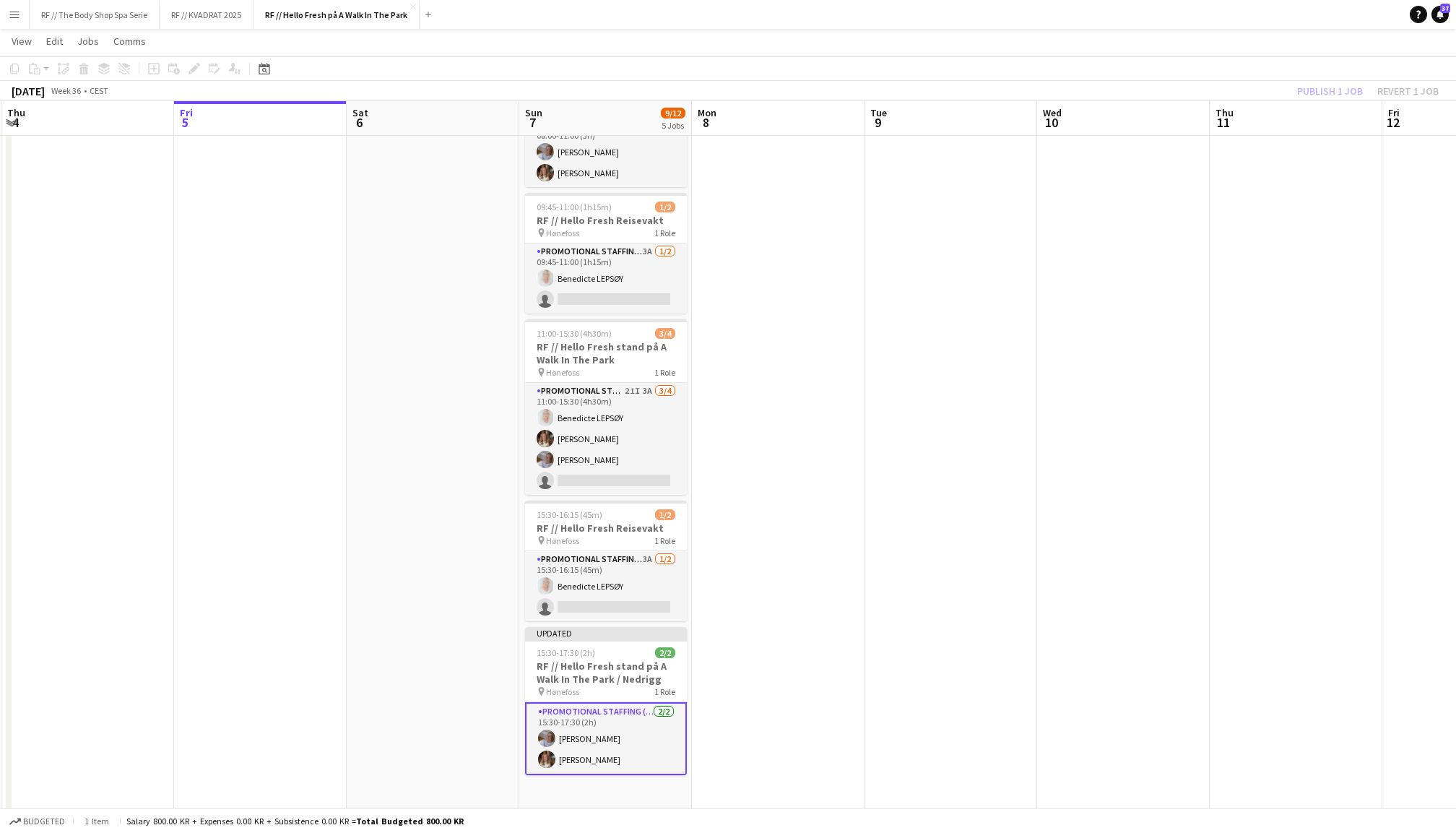
click at [1329, 90] on div "Publish 1 job Revert 1 job" at bounding box center [1367, 91] width 176 height 19
click at [1329, 90] on button "Publish 1 job" at bounding box center [1330, 91] width 77 height 19
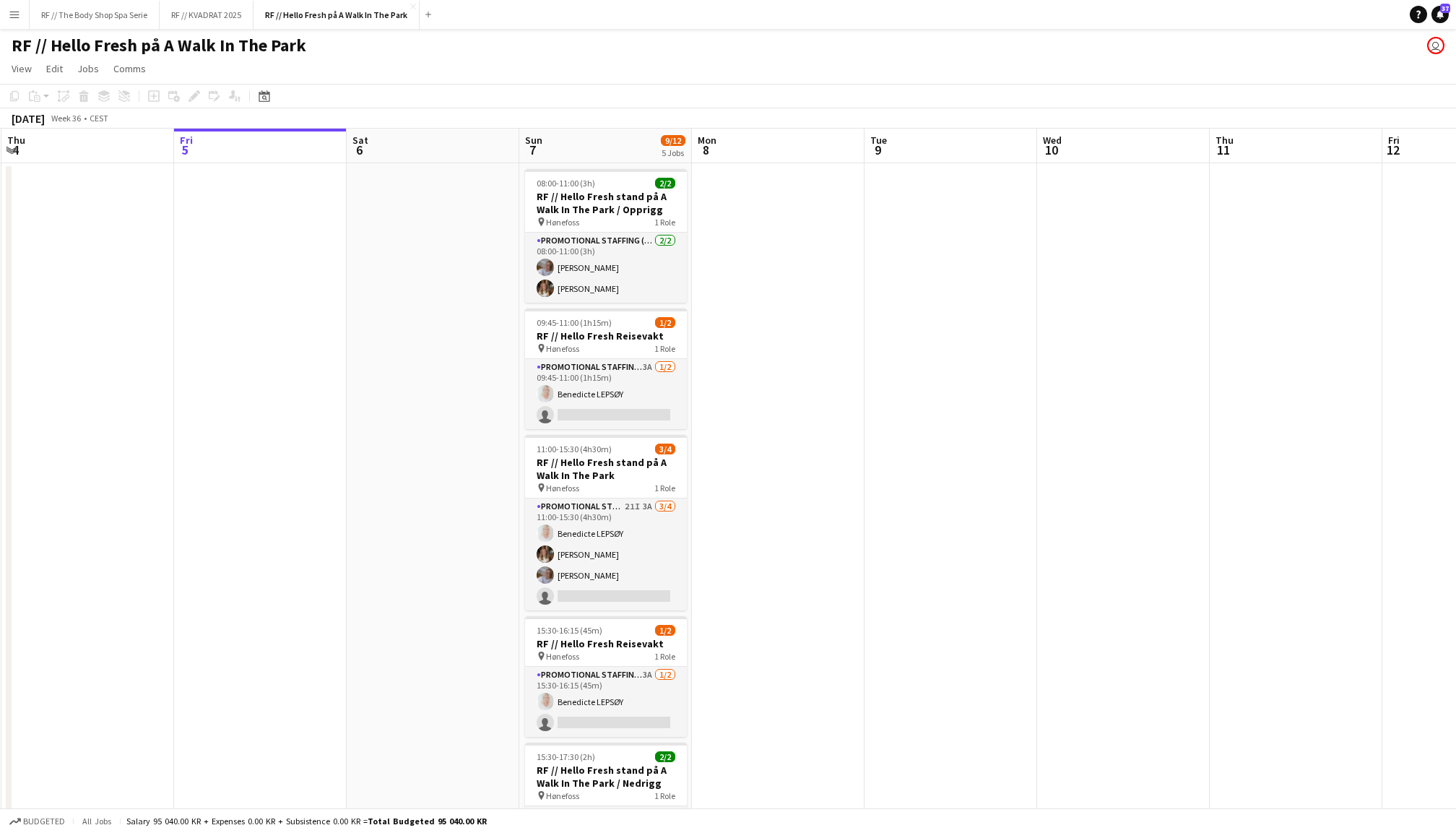
scroll to position [0, 0]
